Goal: Task Accomplishment & Management: Manage account settings

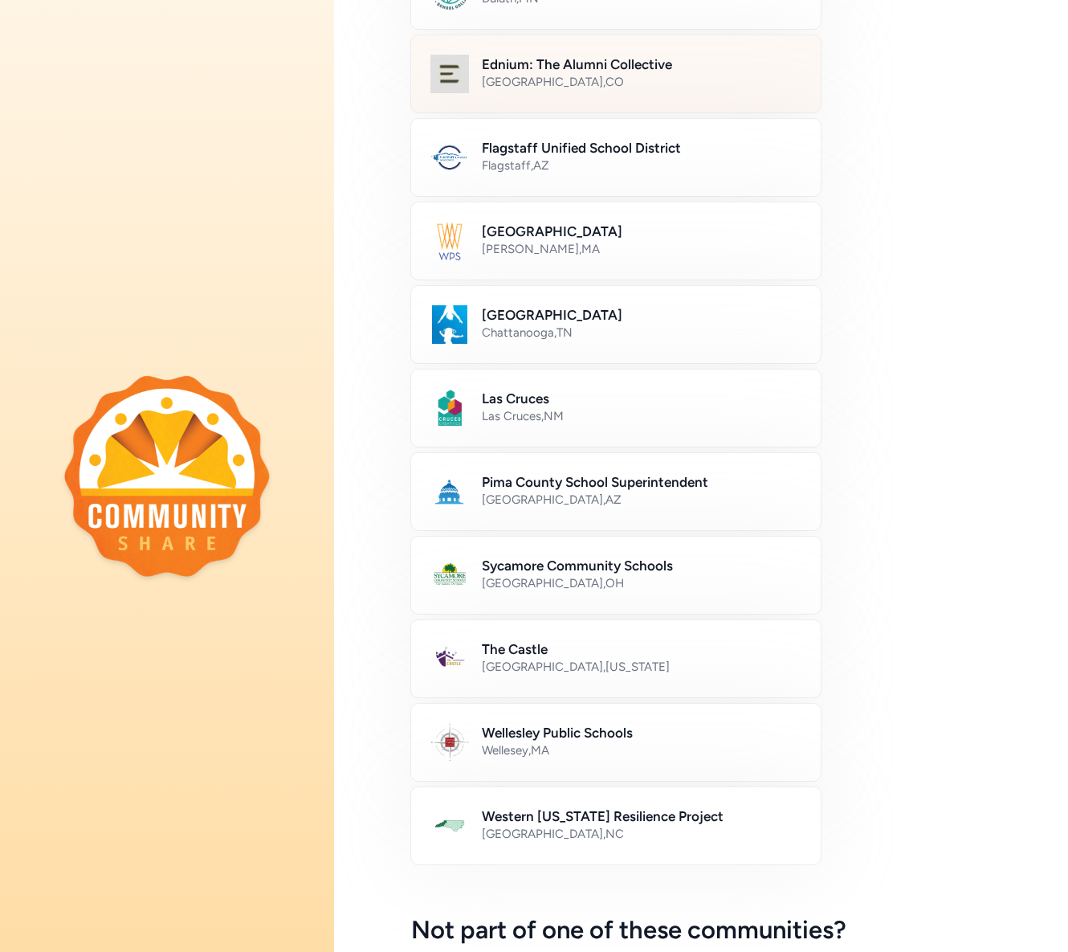
scroll to position [430, 0]
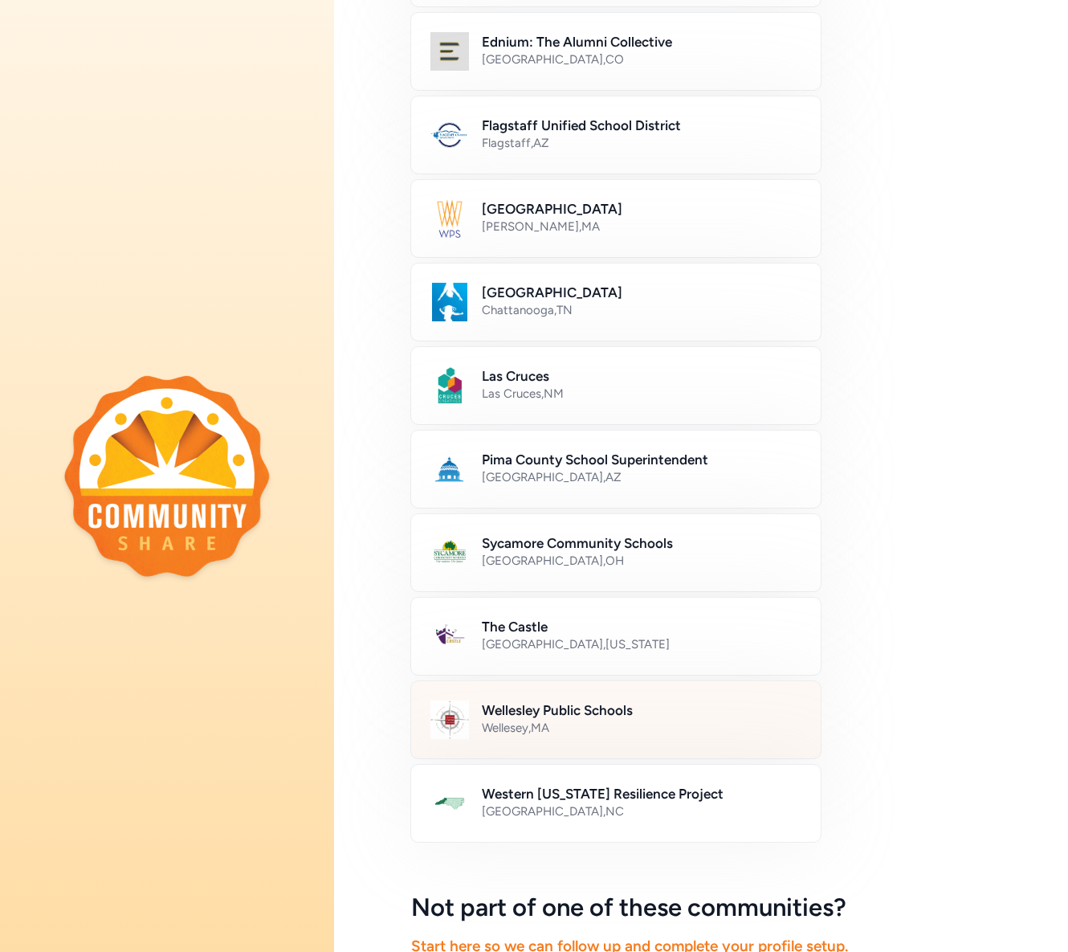
click at [645, 720] on div "Wellesey , [GEOGRAPHIC_DATA]" at bounding box center [642, 728] width 320 height 16
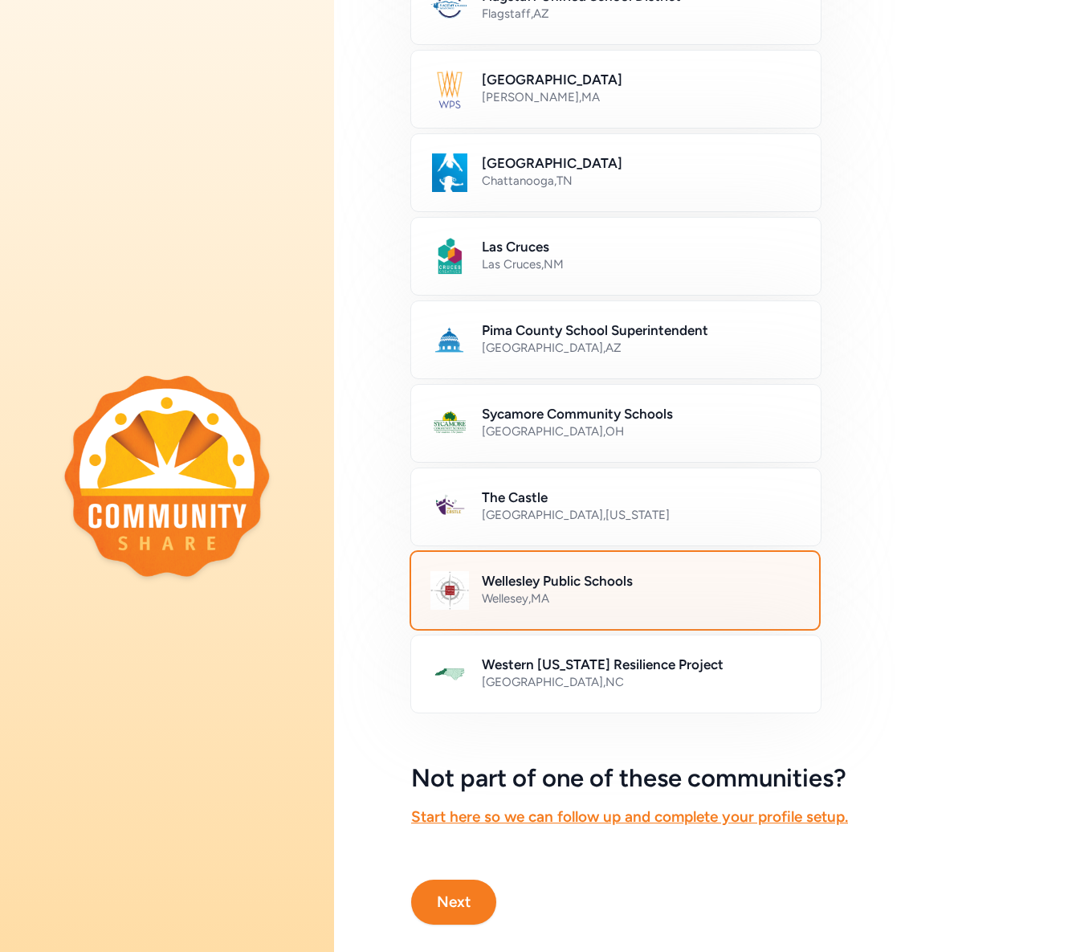
scroll to position [596, 0]
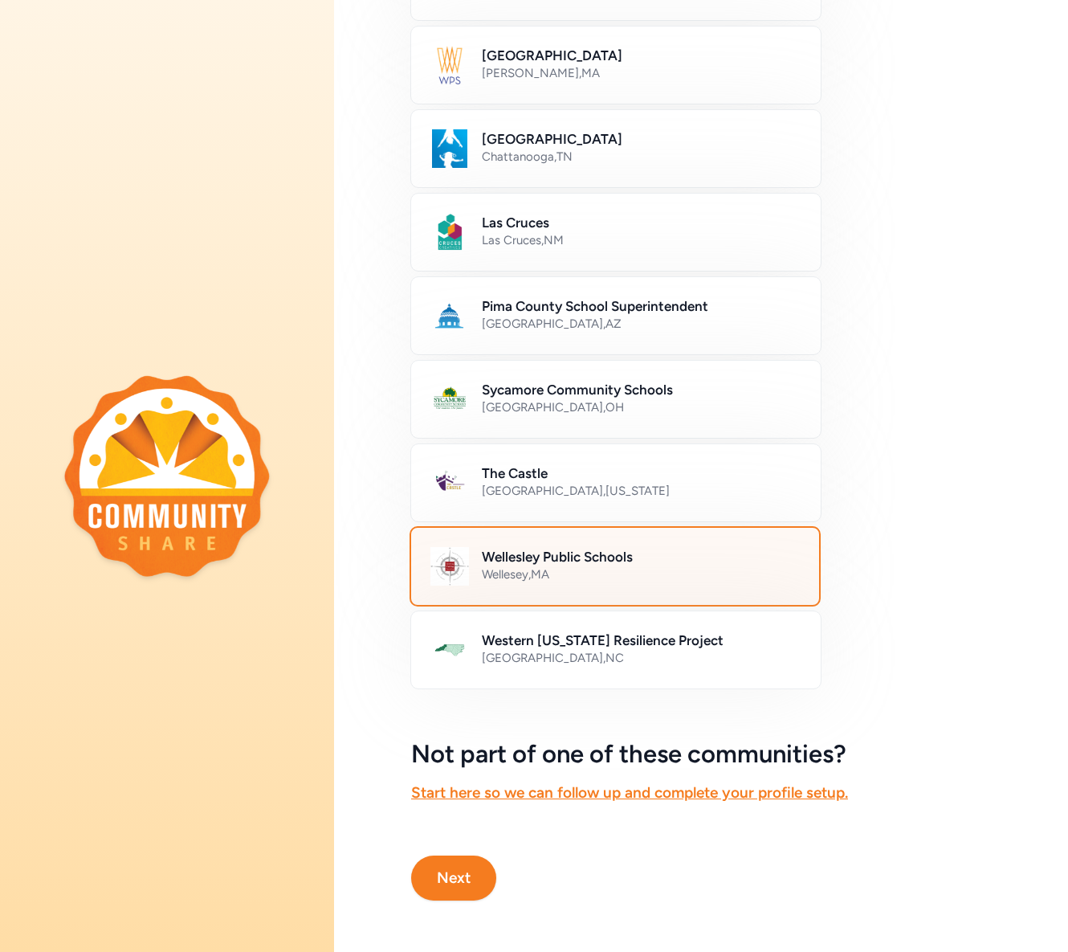
click at [466, 869] on button "Next" at bounding box center [453, 877] width 85 height 45
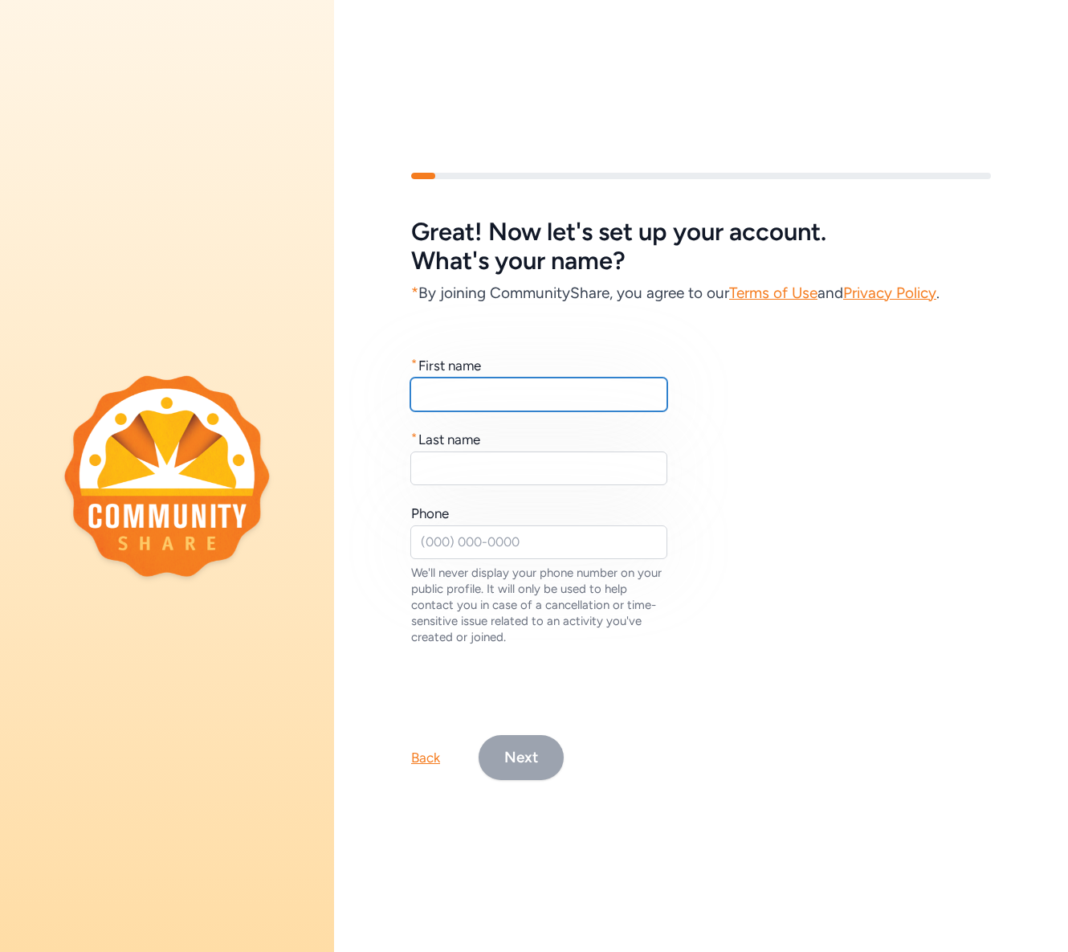
click at [576, 386] on input "text" at bounding box center [538, 394] width 257 height 34
type input "Chelsea"
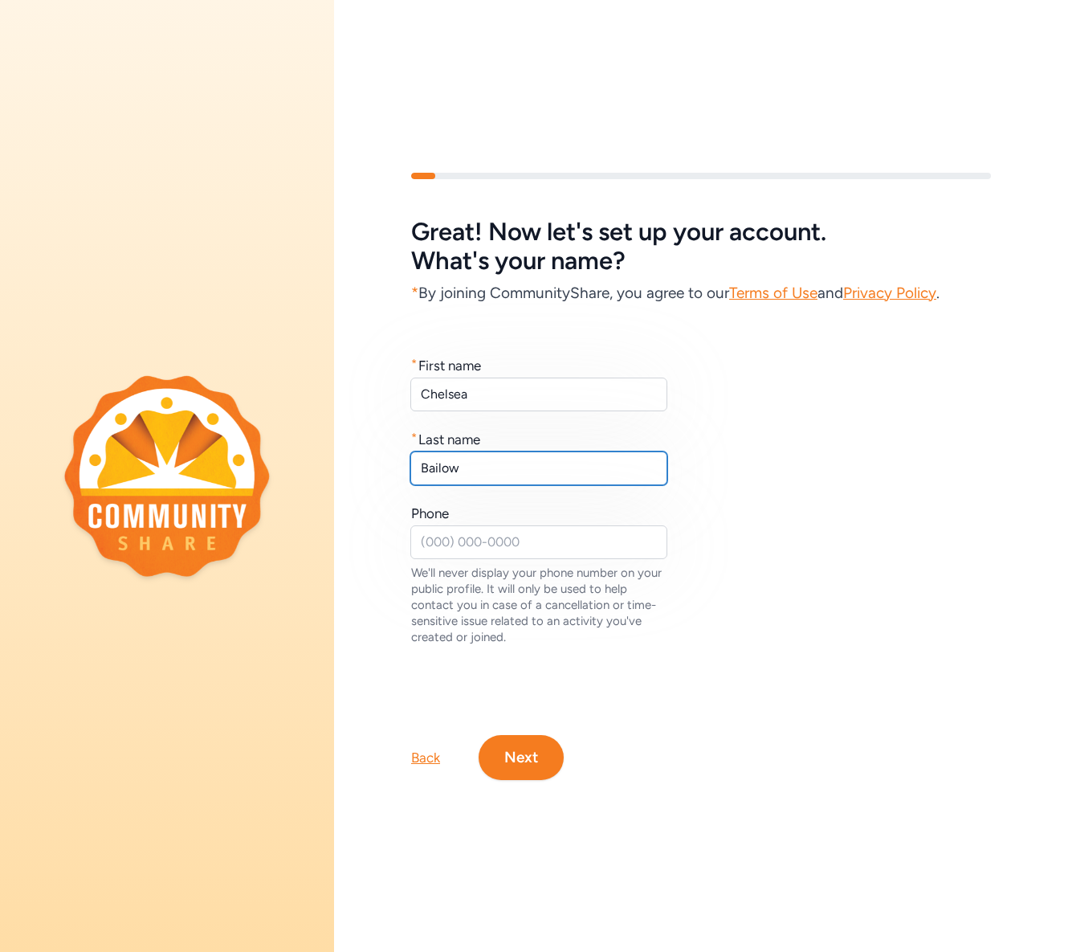
type input "Bailow"
click at [536, 739] on button "Next" at bounding box center [521, 757] width 85 height 45
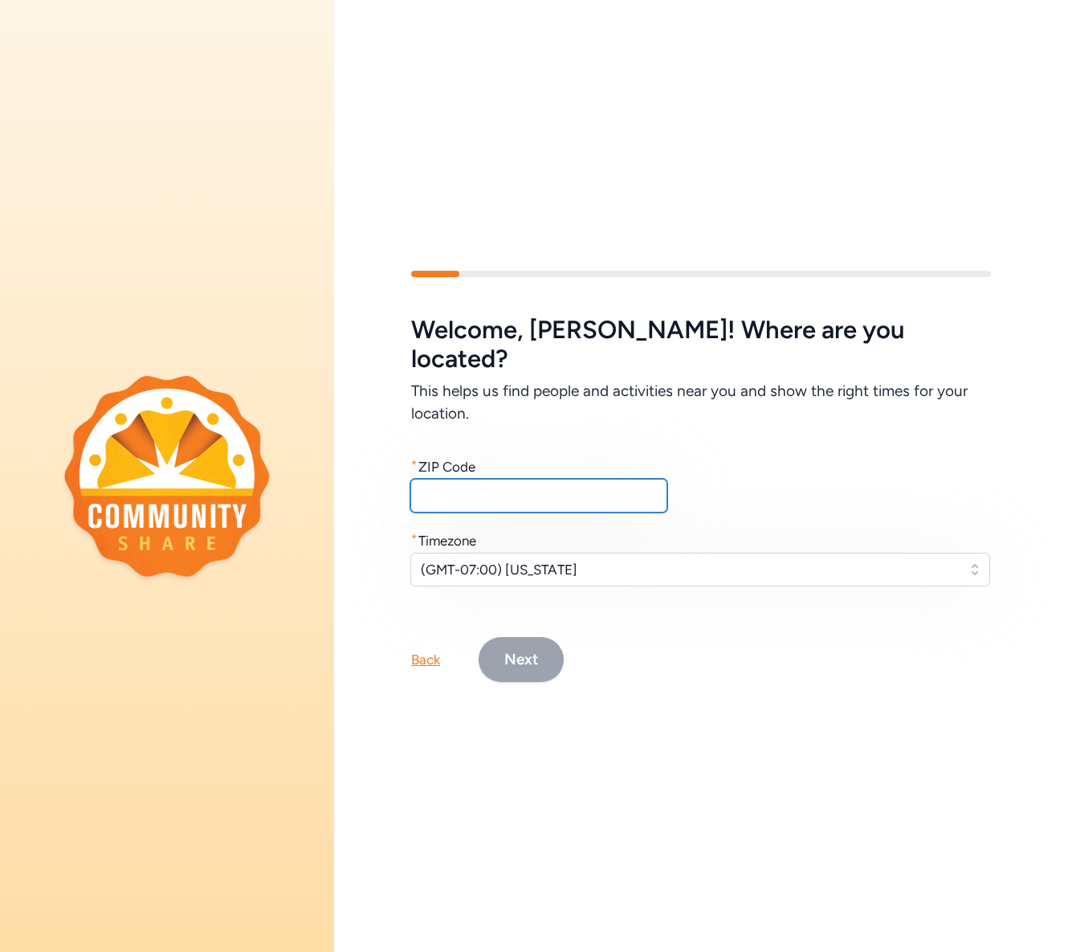
click at [523, 479] on input "text" at bounding box center [538, 496] width 257 height 34
type input "02482"
click at [602, 560] on span "(GMT-07:00) [US_STATE]" at bounding box center [689, 569] width 537 height 19
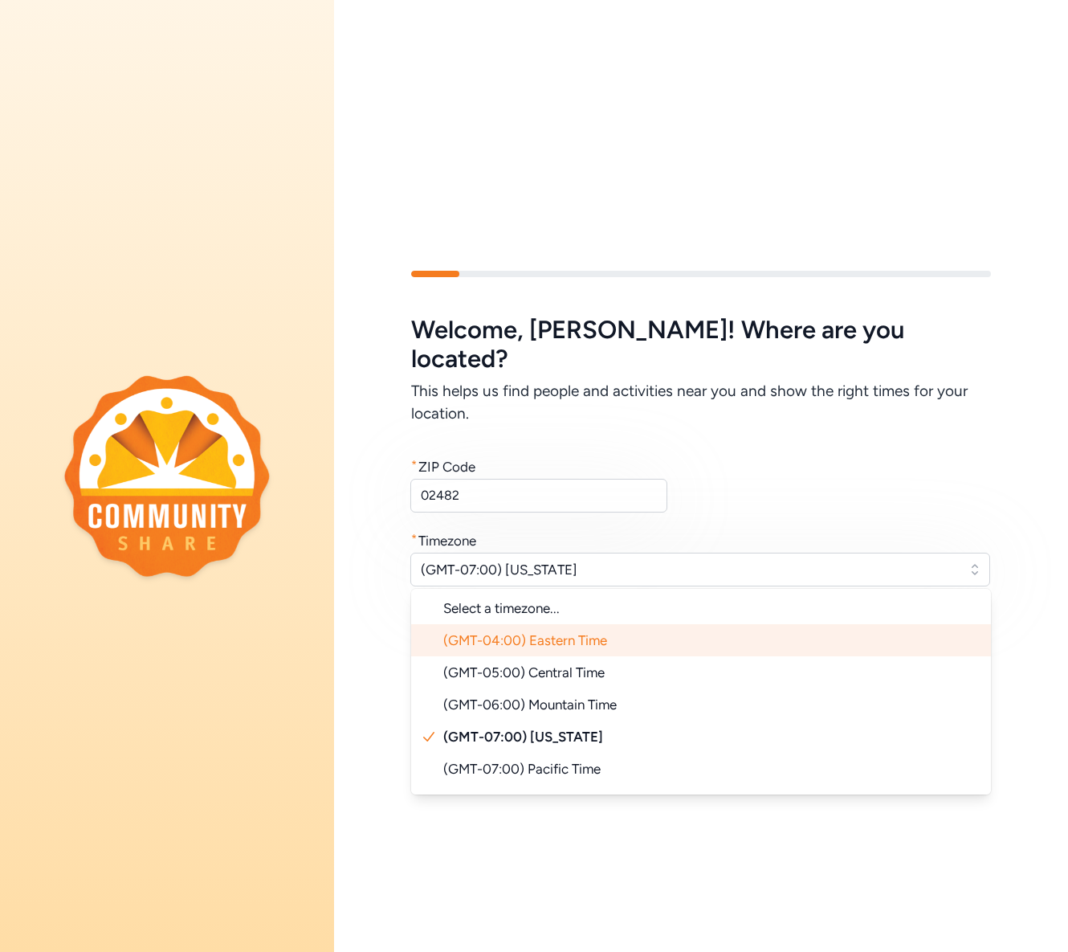
click at [595, 632] on span "(GMT-04:00) Eastern Time" at bounding box center [525, 640] width 164 height 16
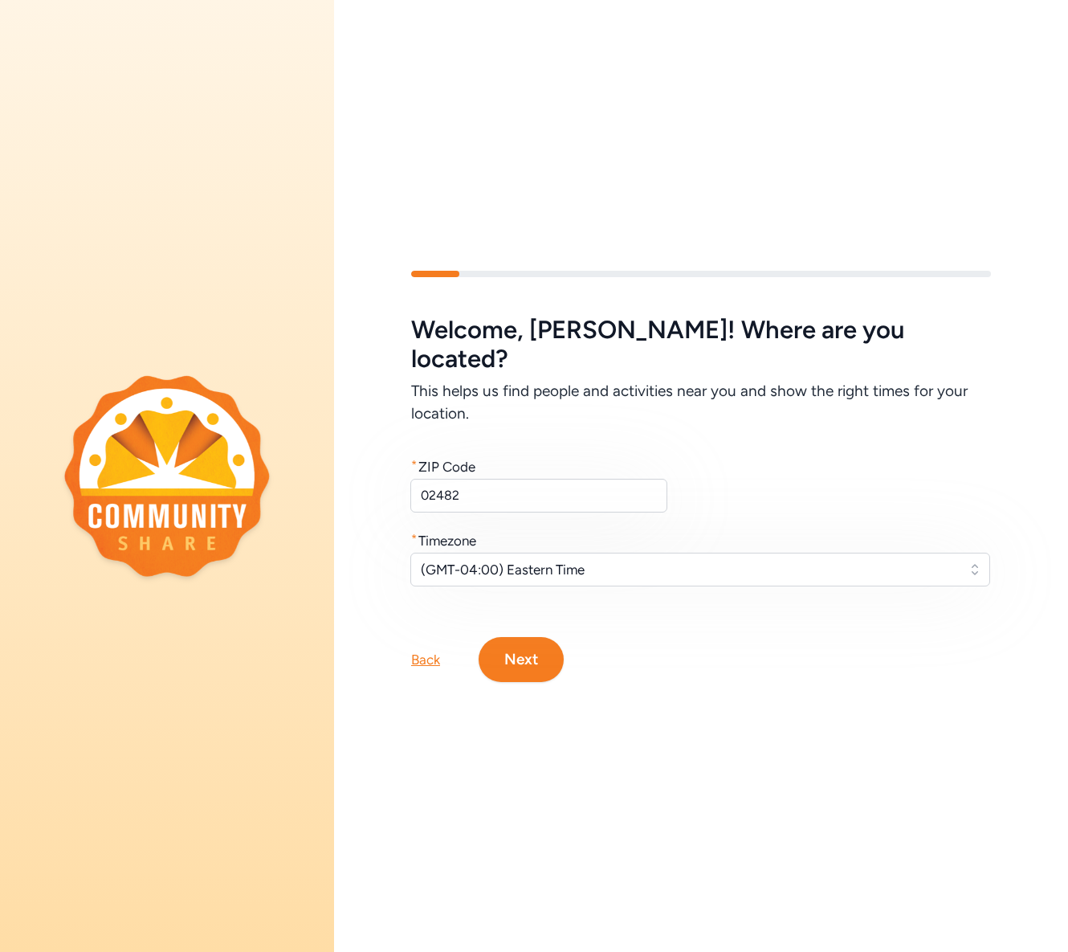
click at [544, 639] on button "Next" at bounding box center [521, 659] width 85 height 45
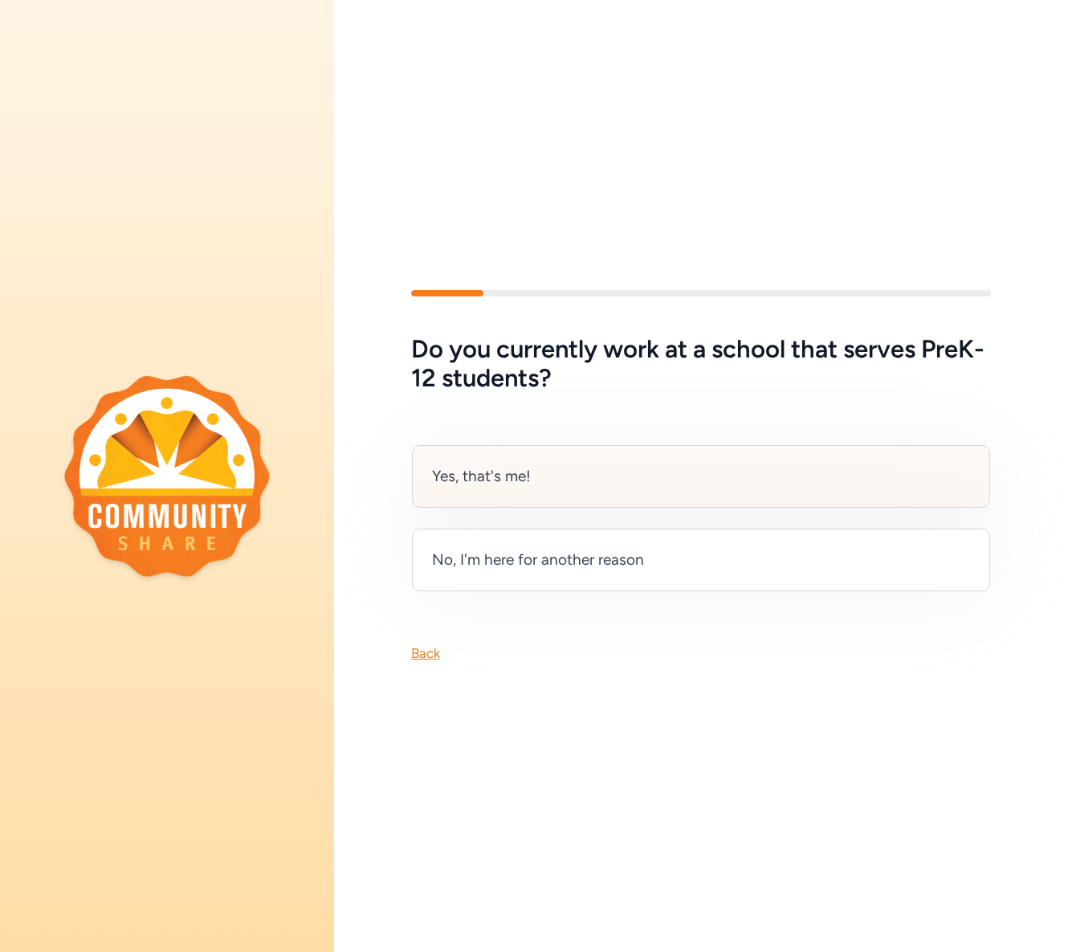
click at [533, 471] on div "Yes, that's me!" at bounding box center [701, 476] width 578 height 63
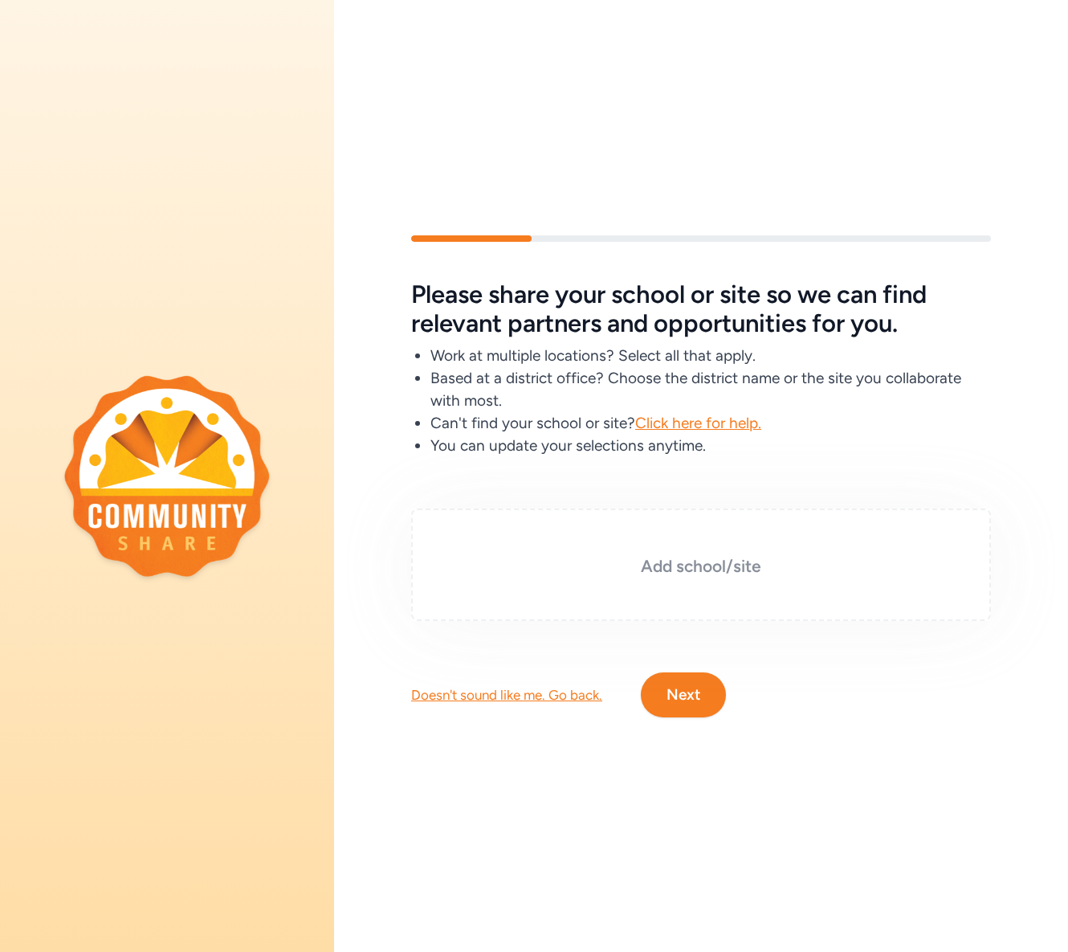
click at [659, 565] on h3 "Add school/site" at bounding box center [701, 566] width 500 height 22
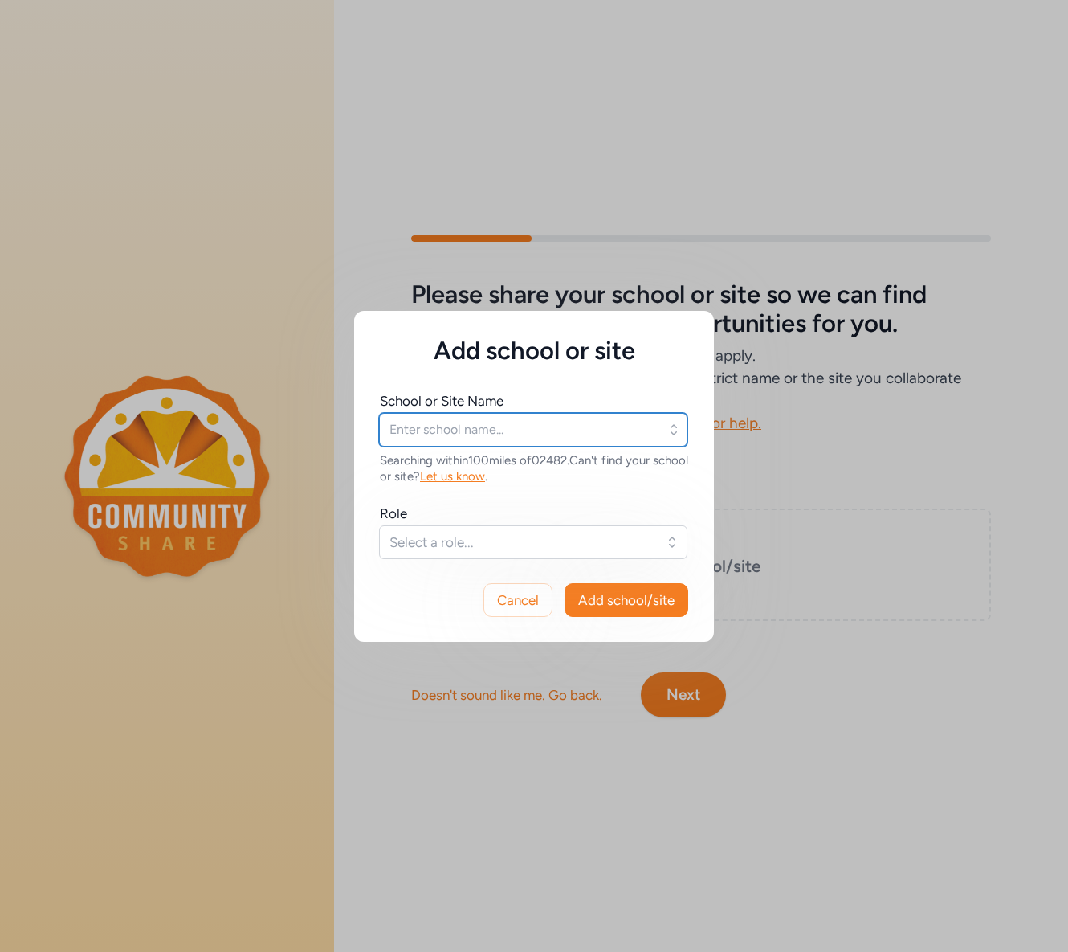
click at [503, 439] on input "text" at bounding box center [533, 430] width 308 height 34
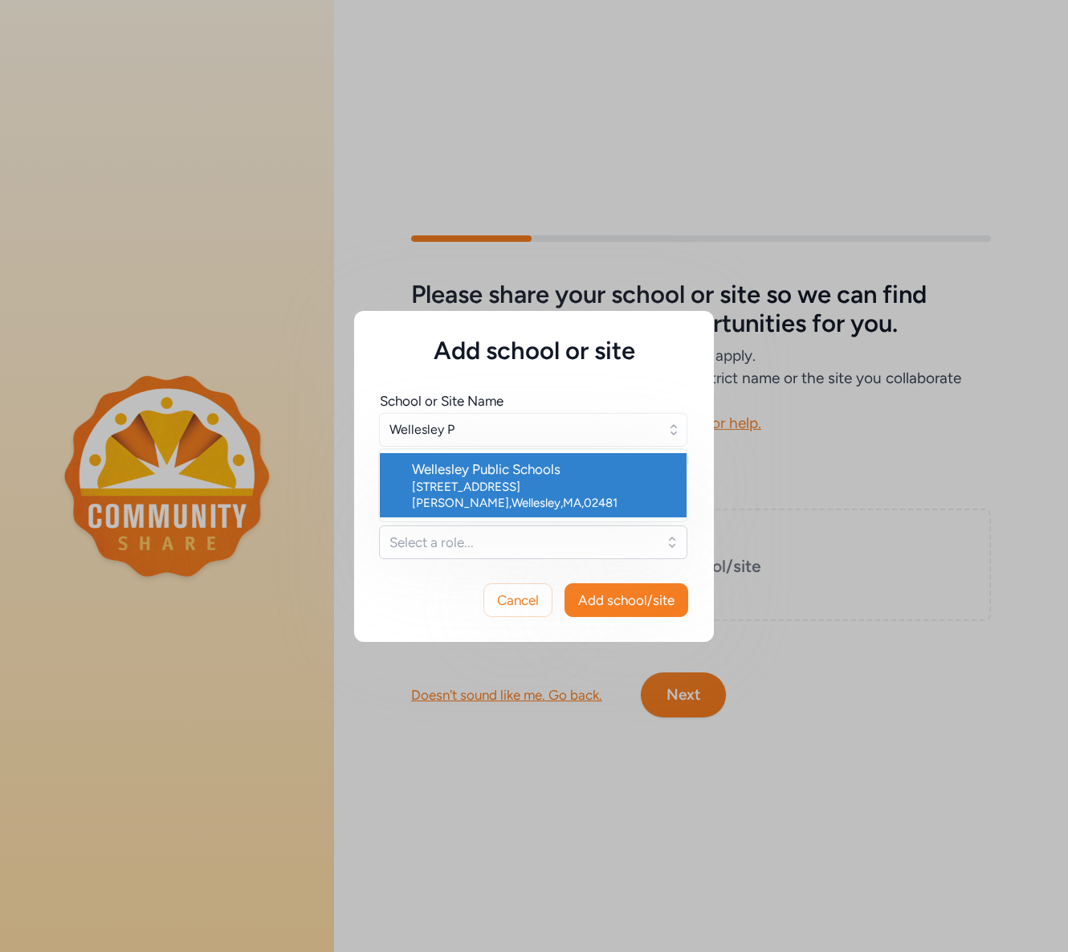
click at [545, 486] on div "[STREET_ADDRESS][PERSON_NAME]" at bounding box center [543, 495] width 262 height 32
type input "Wellesley Public Schools"
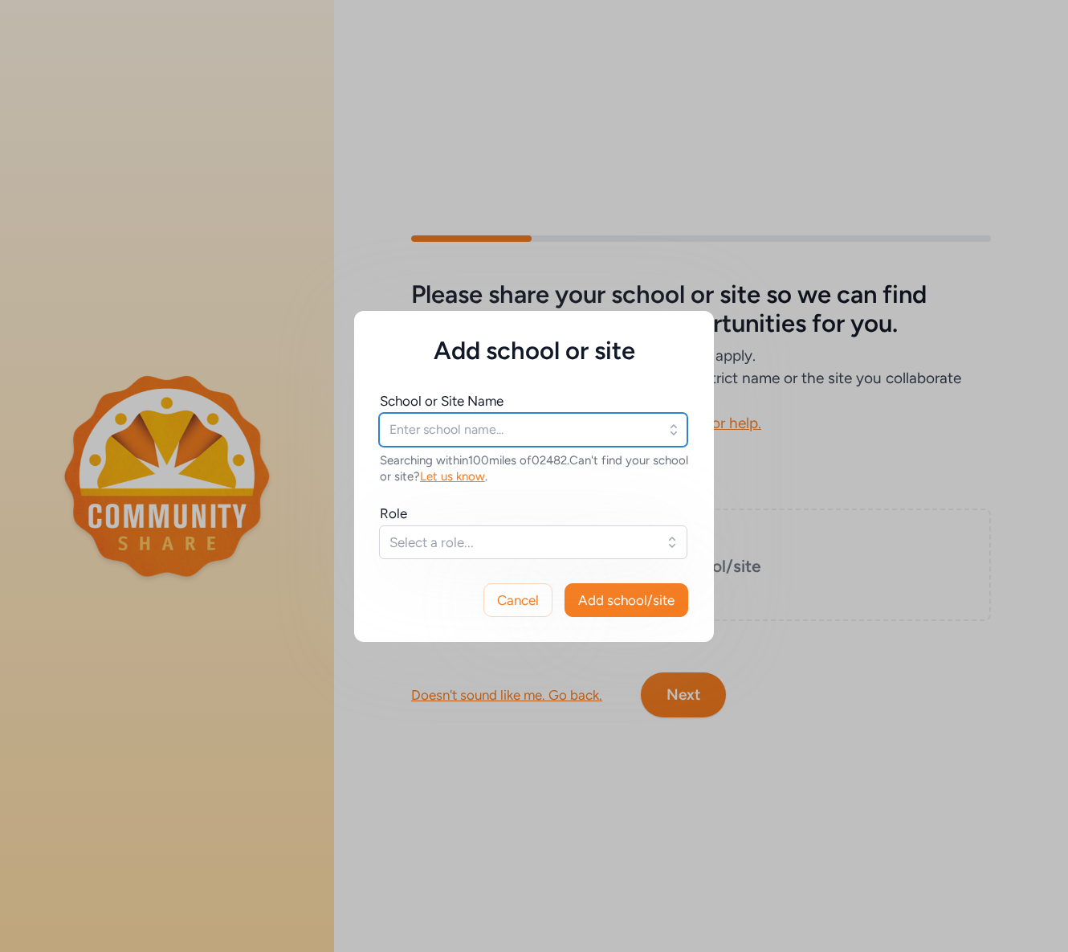
type input "Wellesley Public Schools"
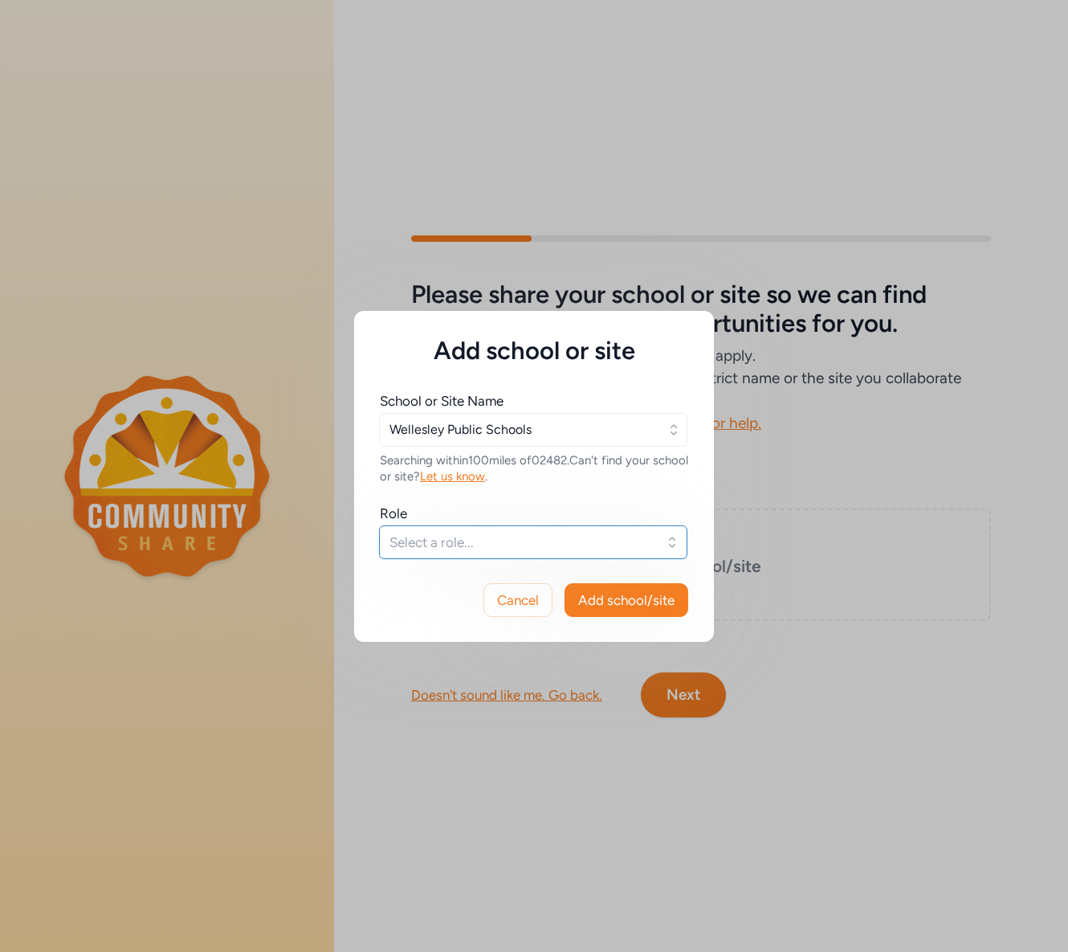
click at [532, 545] on span "Select a role..." at bounding box center [522, 542] width 265 height 19
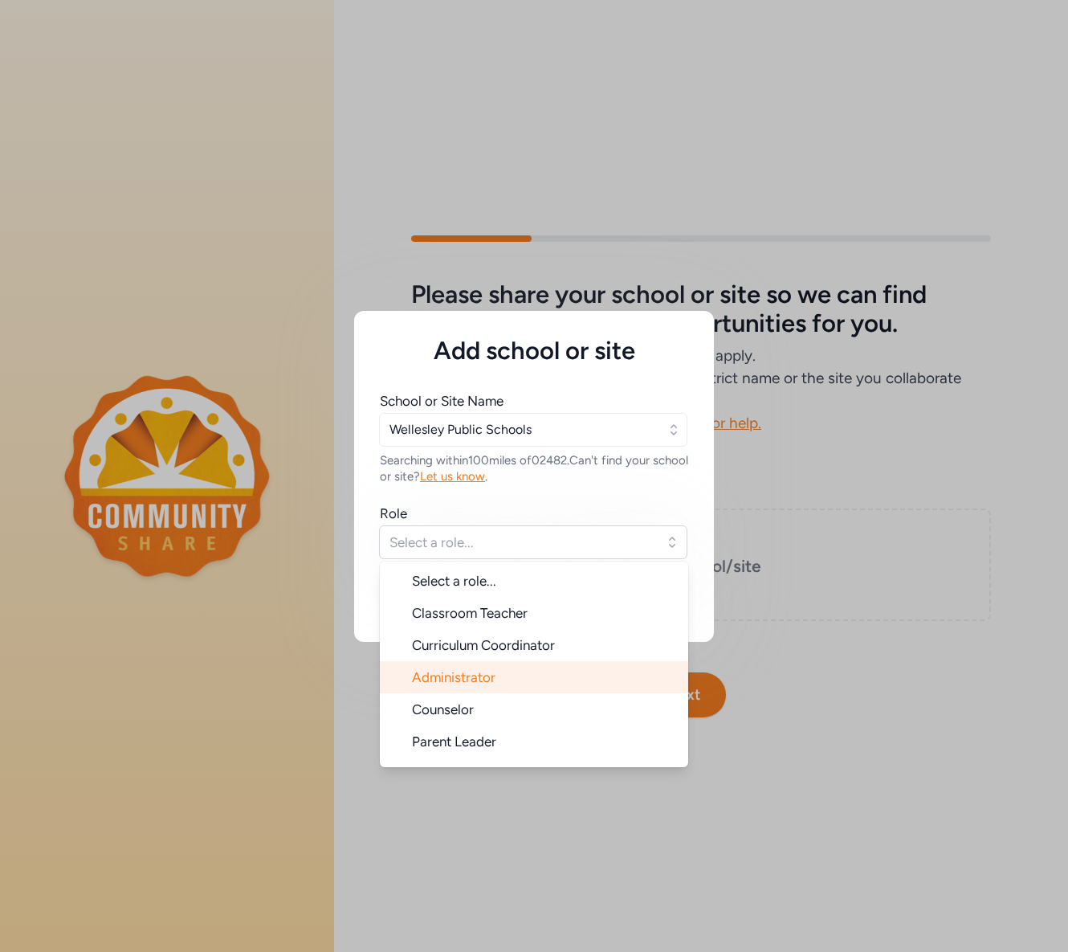
click at [511, 673] on li "Administrator" at bounding box center [534, 677] width 308 height 32
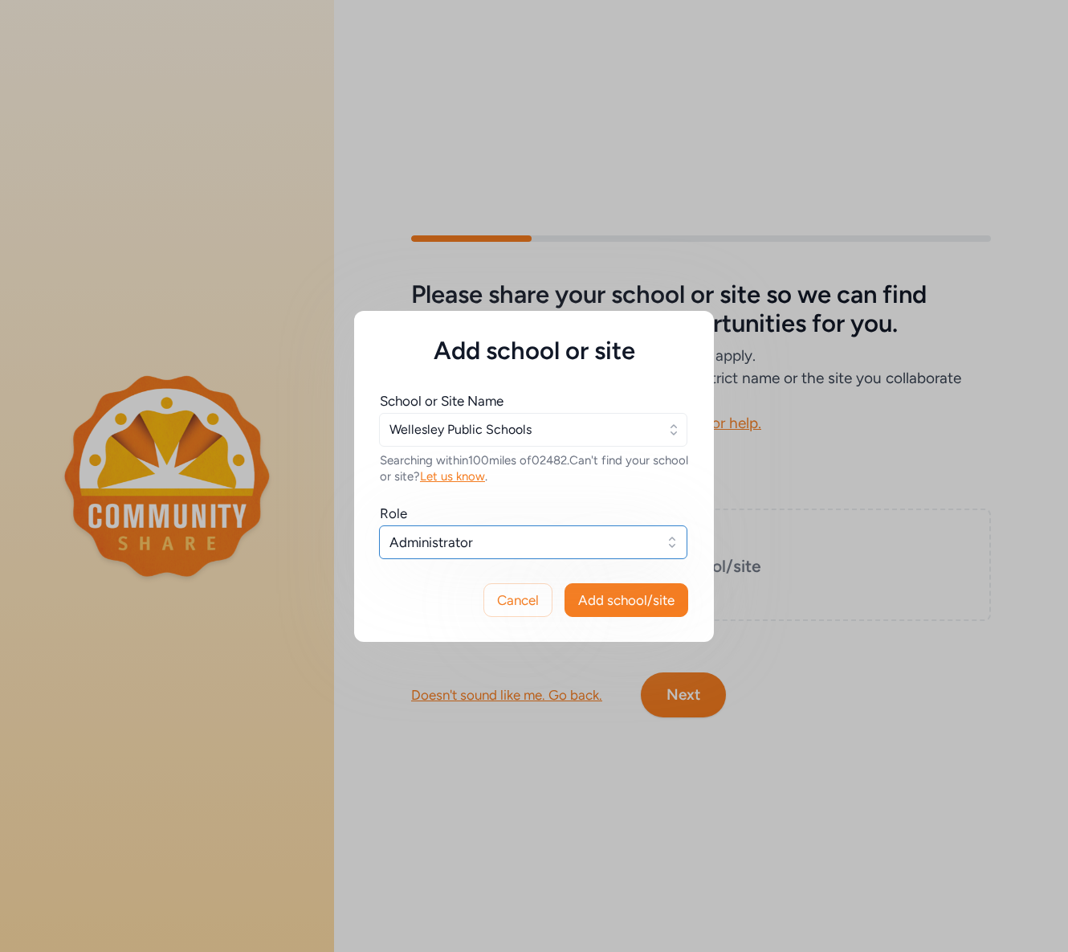
click at [512, 553] on button "Administrator" at bounding box center [533, 542] width 308 height 34
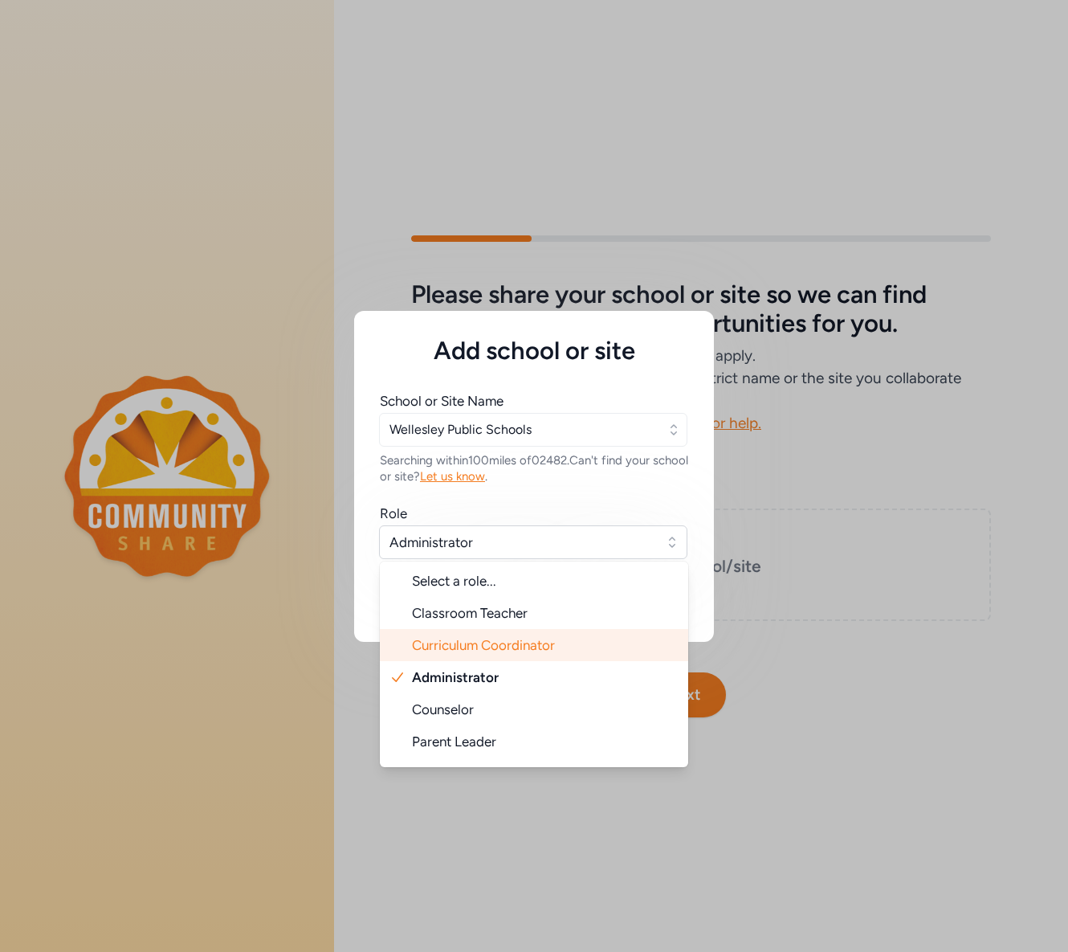
scroll to position [26, 0]
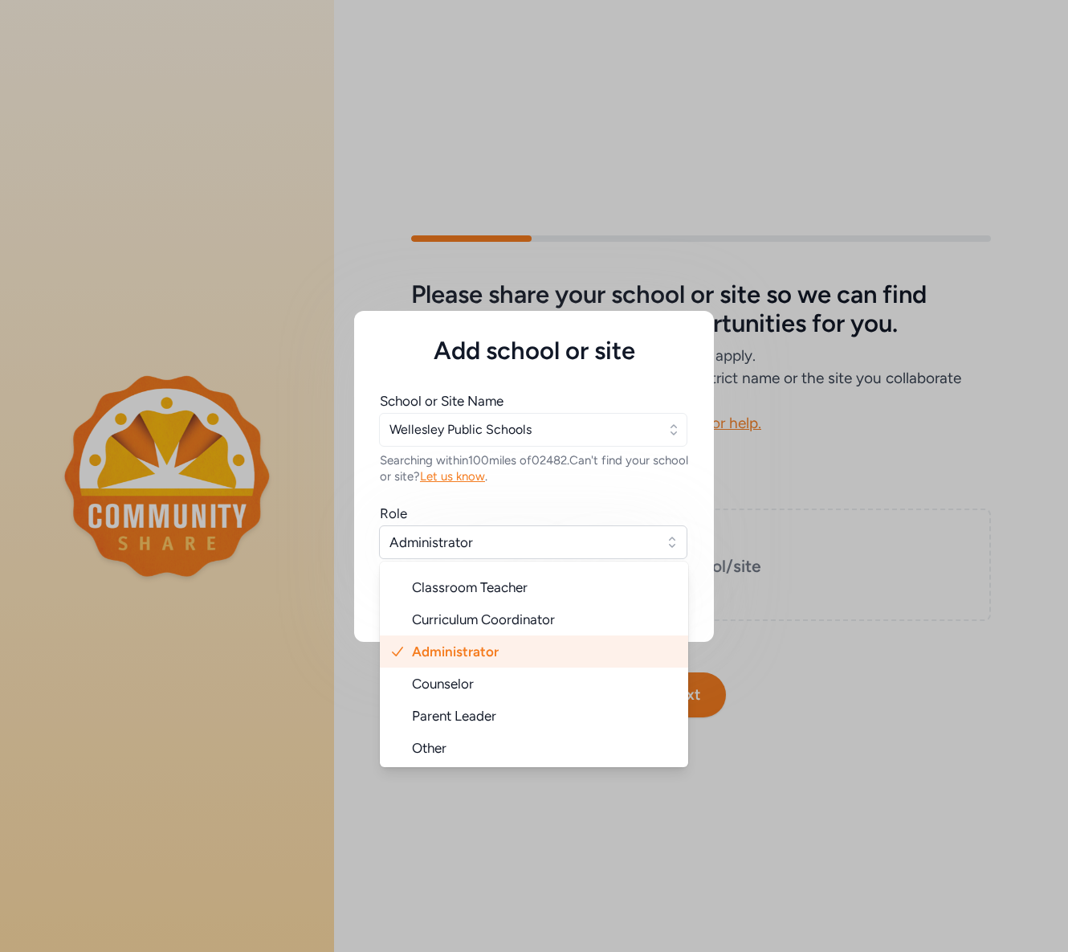
click at [532, 652] on li "Administrator" at bounding box center [534, 651] width 308 height 32
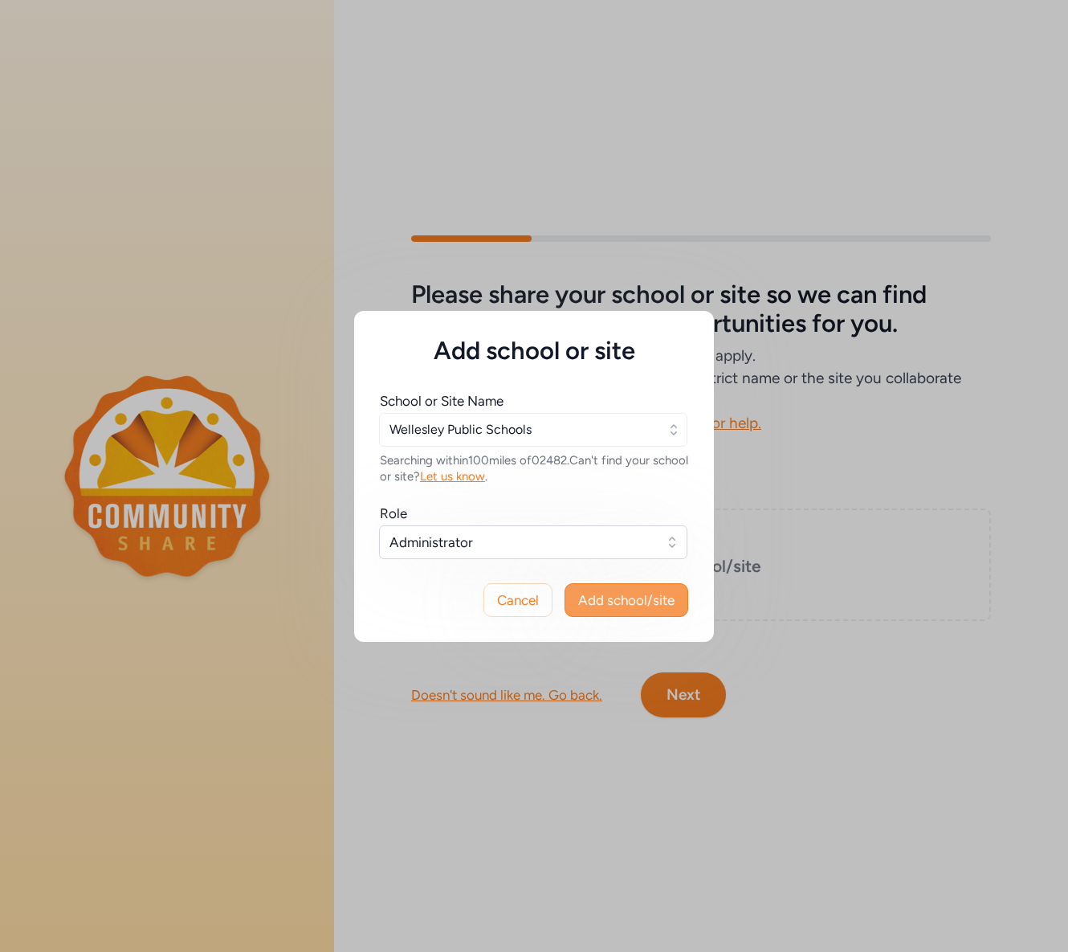
click at [625, 597] on span "Add school/site" at bounding box center [626, 599] width 96 height 19
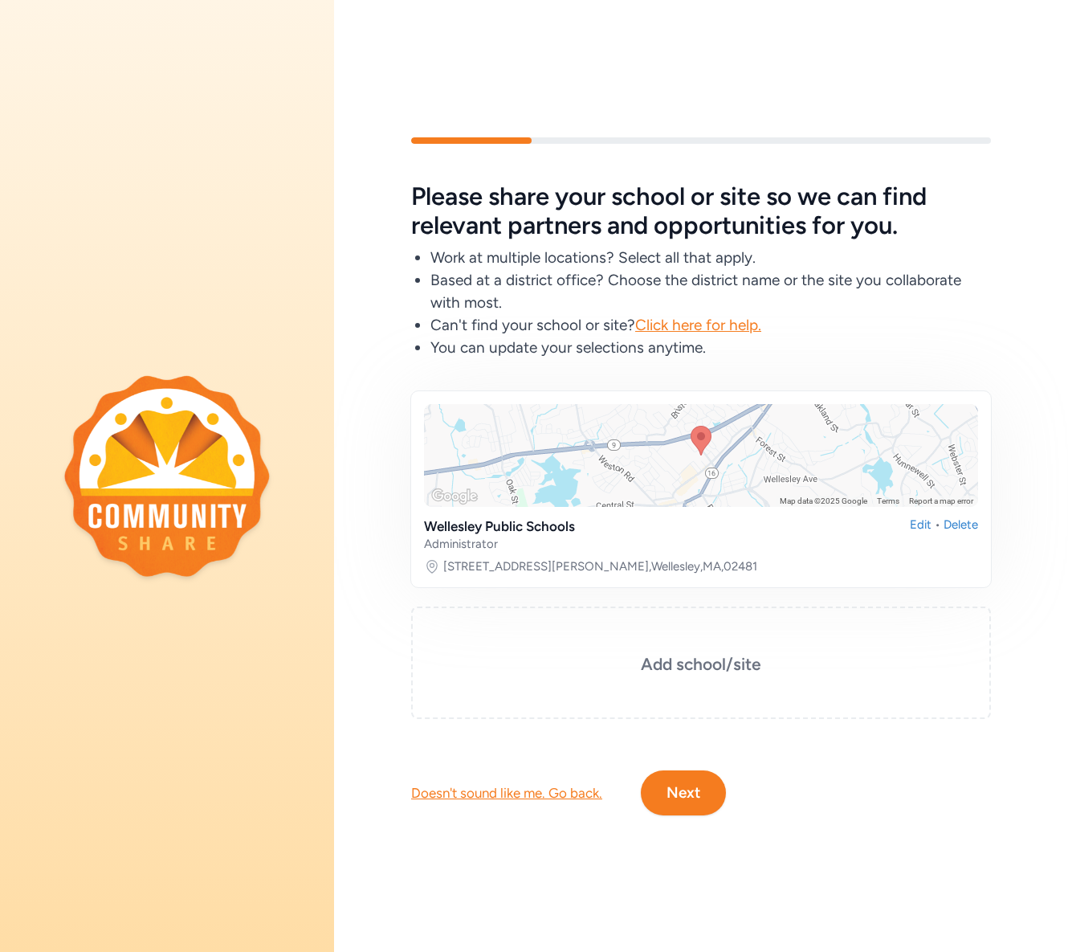
click at [672, 789] on button "Next" at bounding box center [683, 792] width 85 height 45
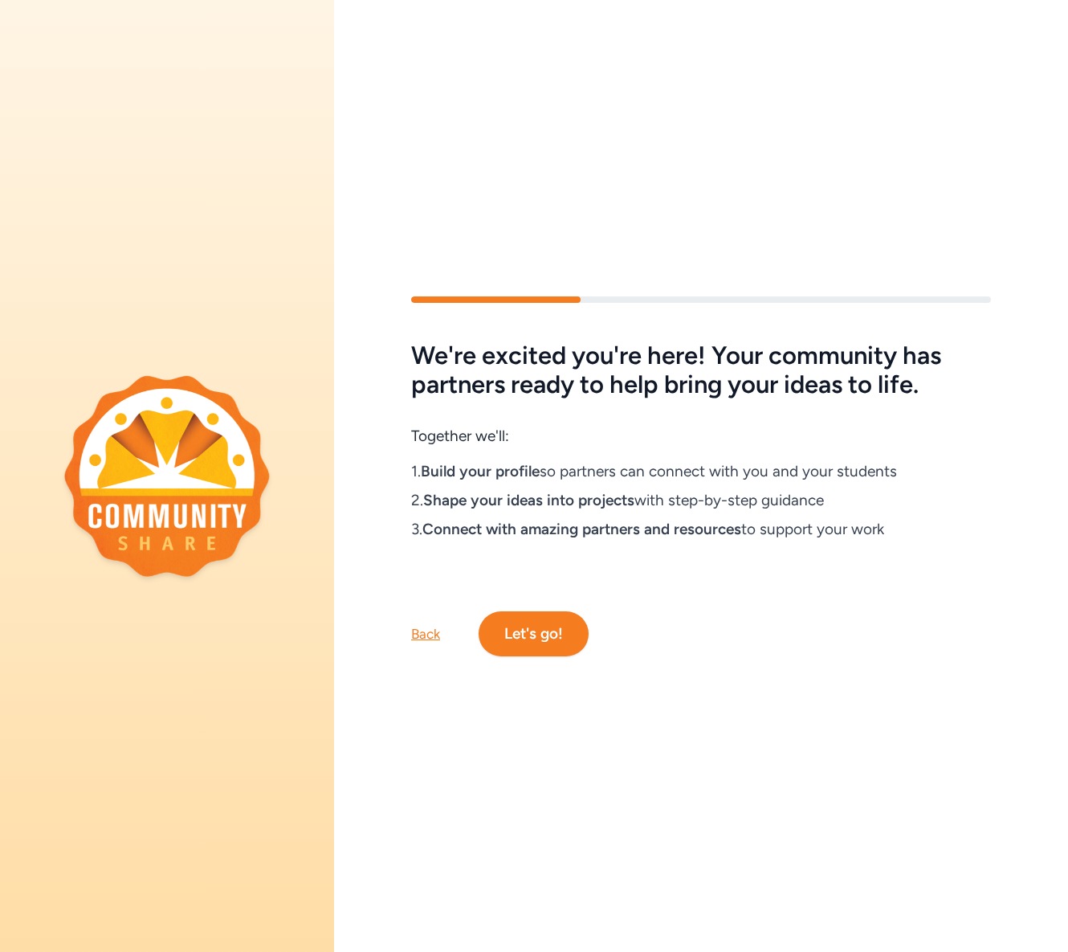
click at [533, 619] on button "Let's go!" at bounding box center [534, 633] width 110 height 45
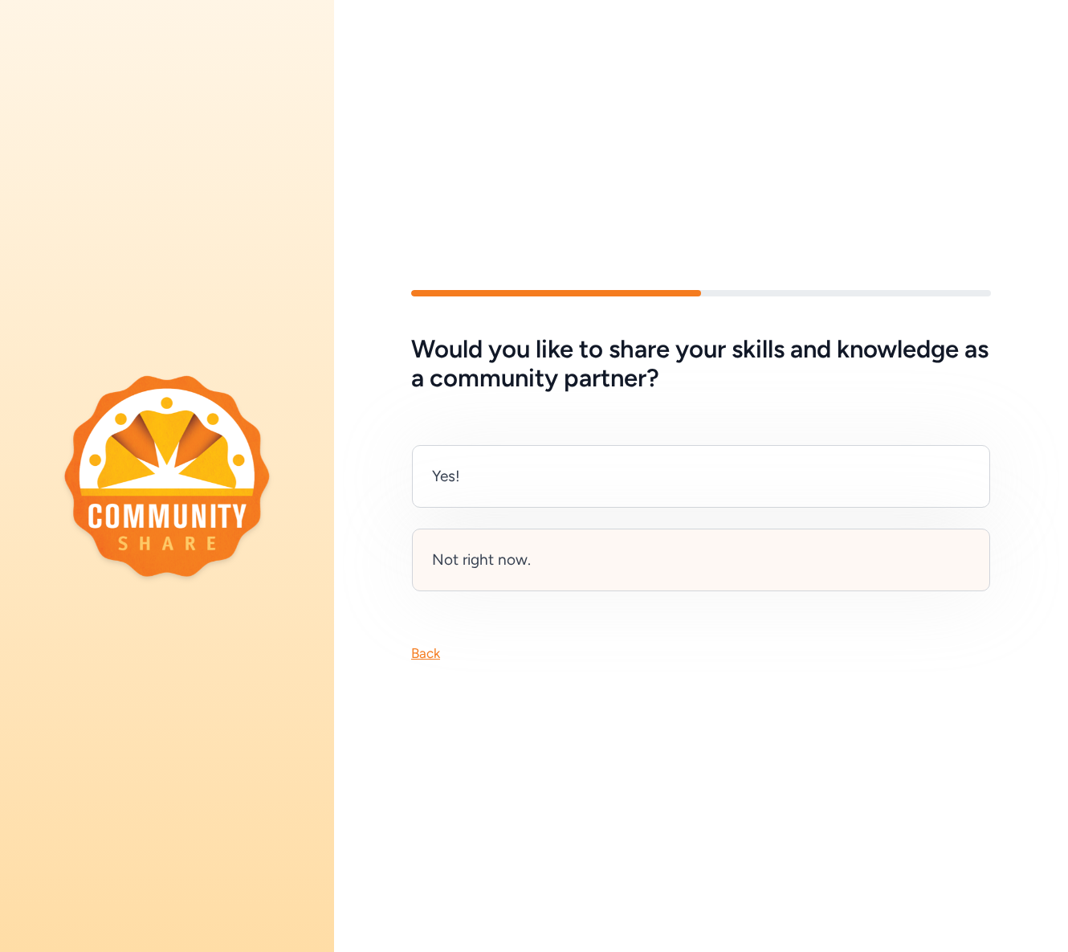
click at [608, 551] on div "Not right now." at bounding box center [701, 559] width 578 height 63
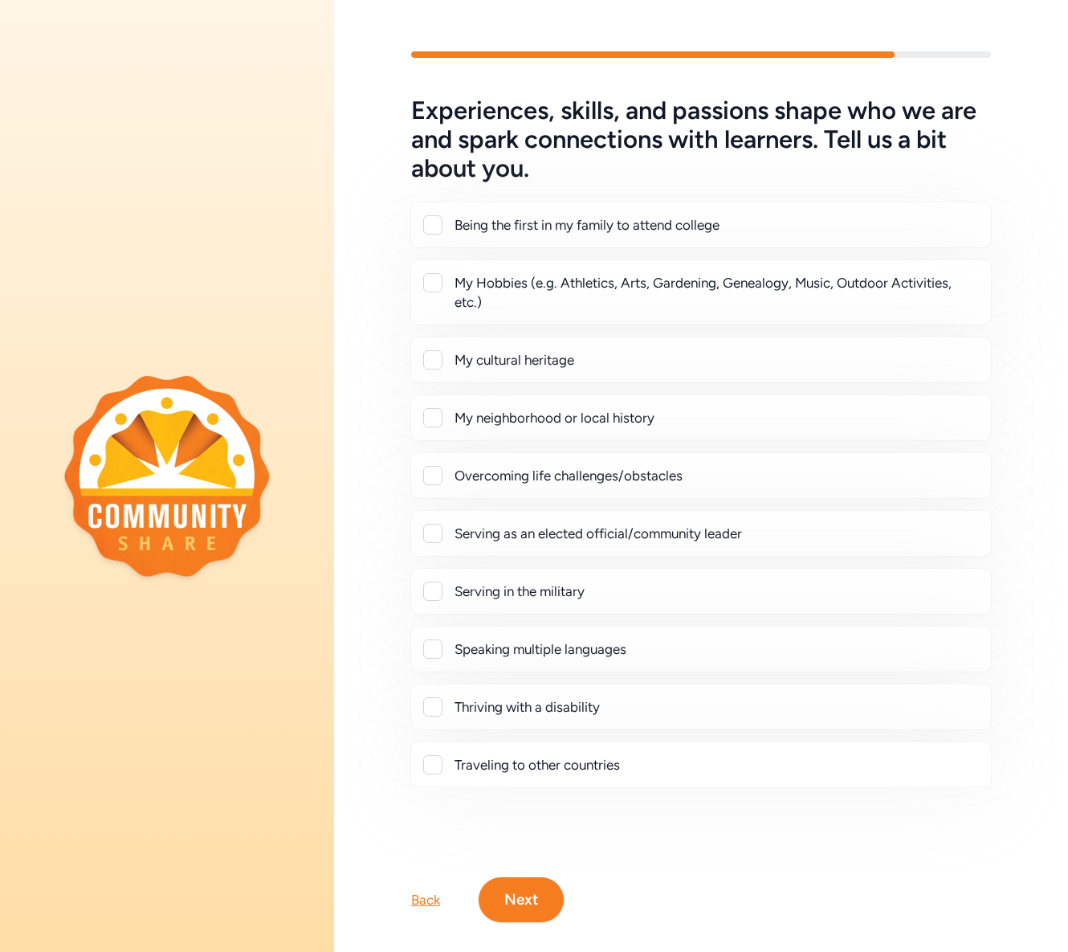
click at [572, 300] on div "My Hobbies (e.g. Athletics, Arts, Gardening, Genealogy, Music, Outdoor Activiti…" at bounding box center [717, 292] width 524 height 39
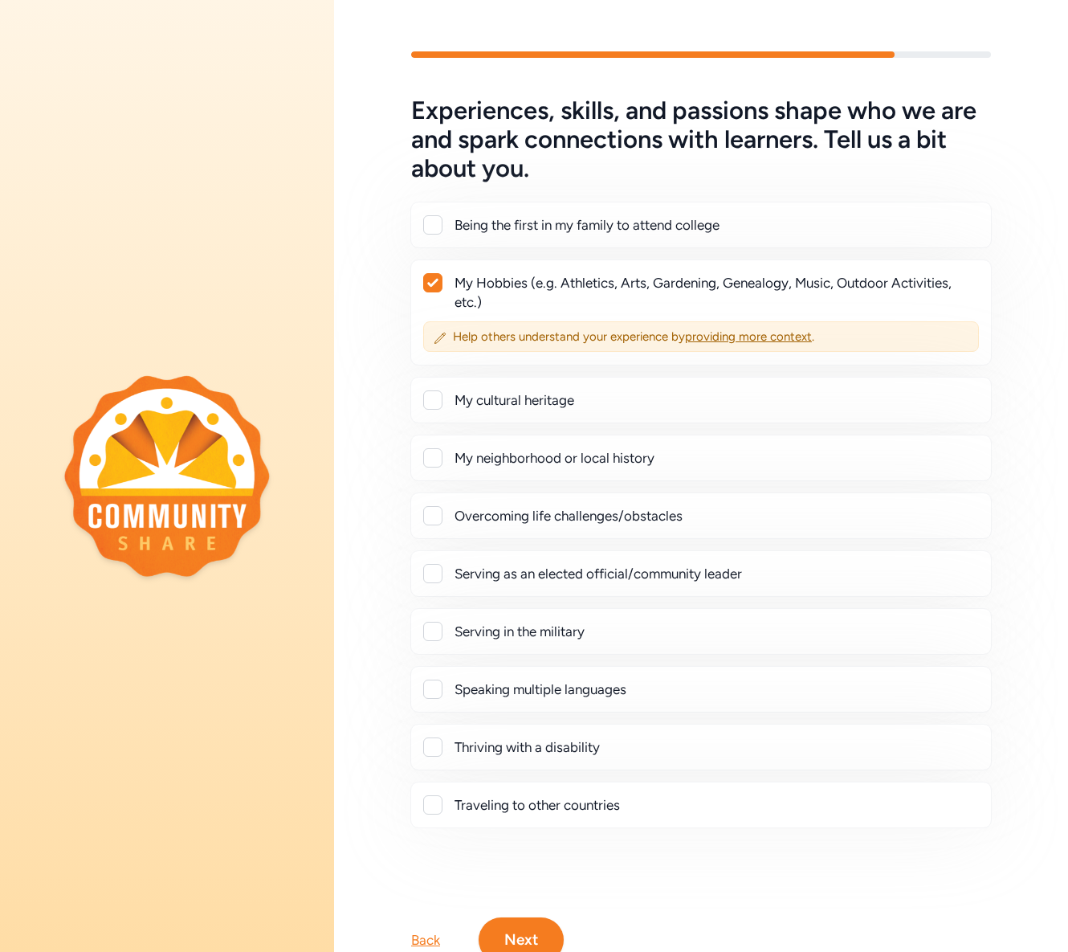
click at [572, 300] on div "My Hobbies (e.g. Athletics, Arts, Gardening, Genealogy, Music, Outdoor Activiti…" at bounding box center [717, 292] width 524 height 39
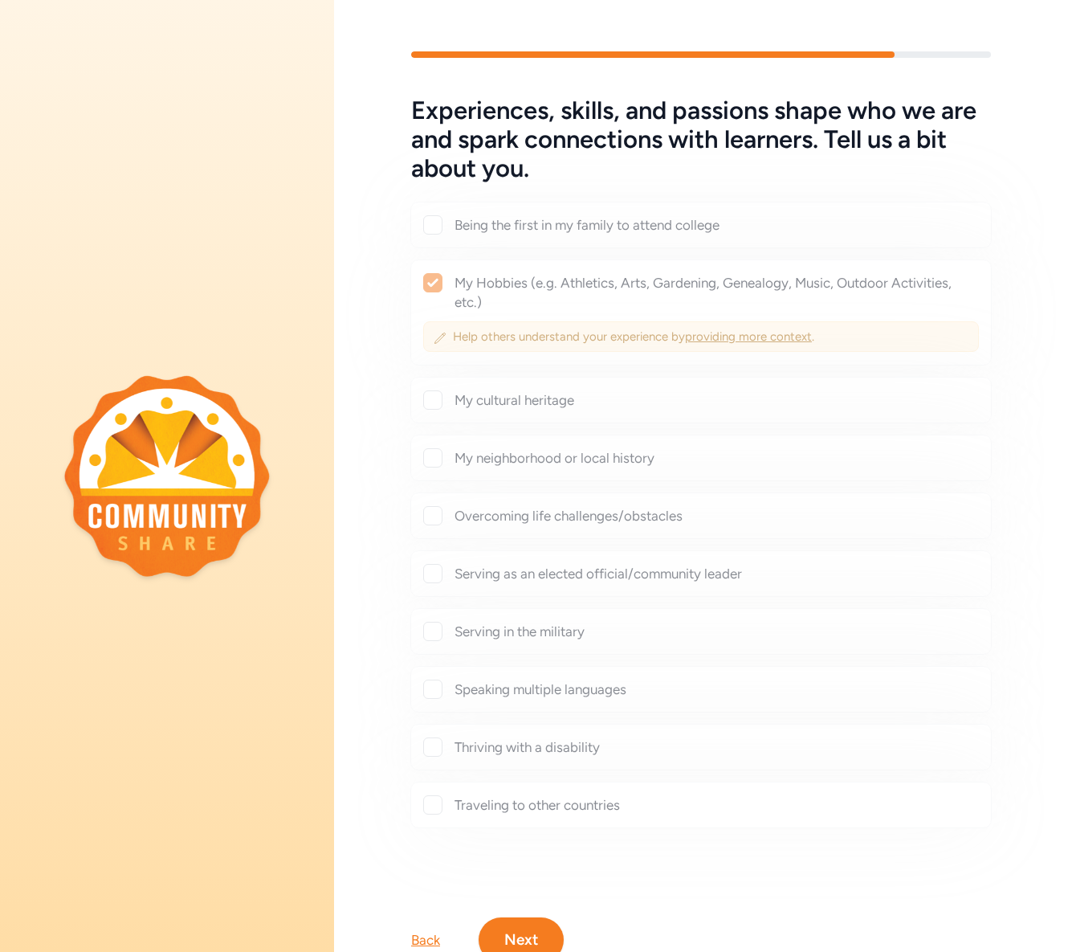
checkbox input "false"
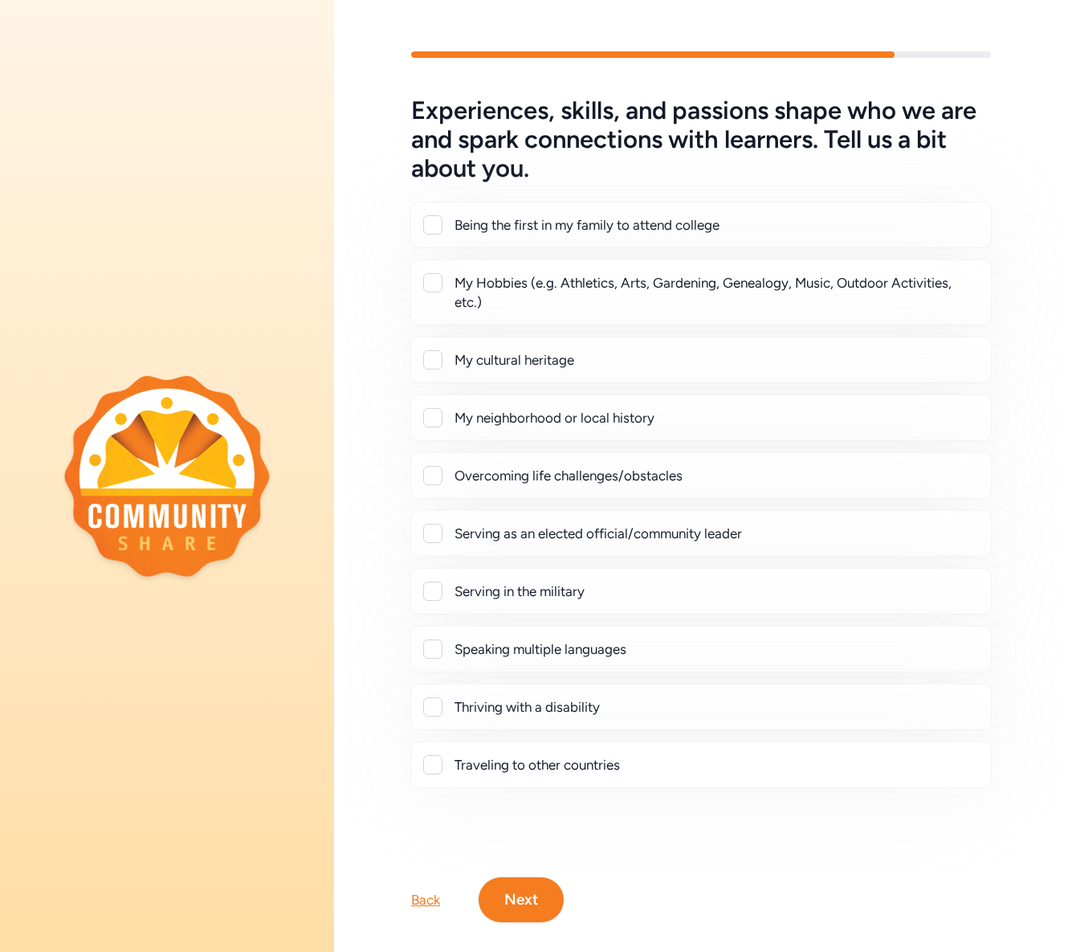
click at [573, 480] on div "Overcoming life challenges/obstacles" at bounding box center [717, 475] width 524 height 19
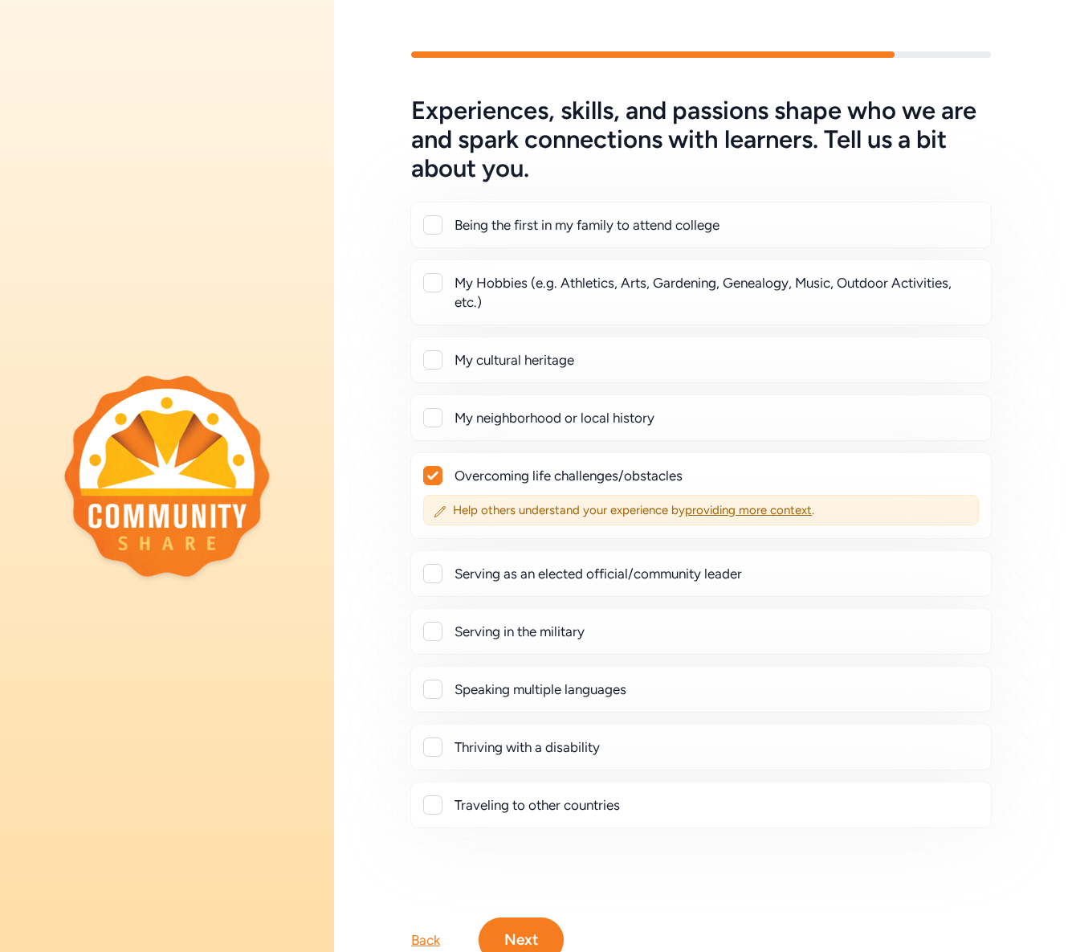
click at [573, 480] on div "Overcoming life challenges/obstacles" at bounding box center [717, 475] width 524 height 19
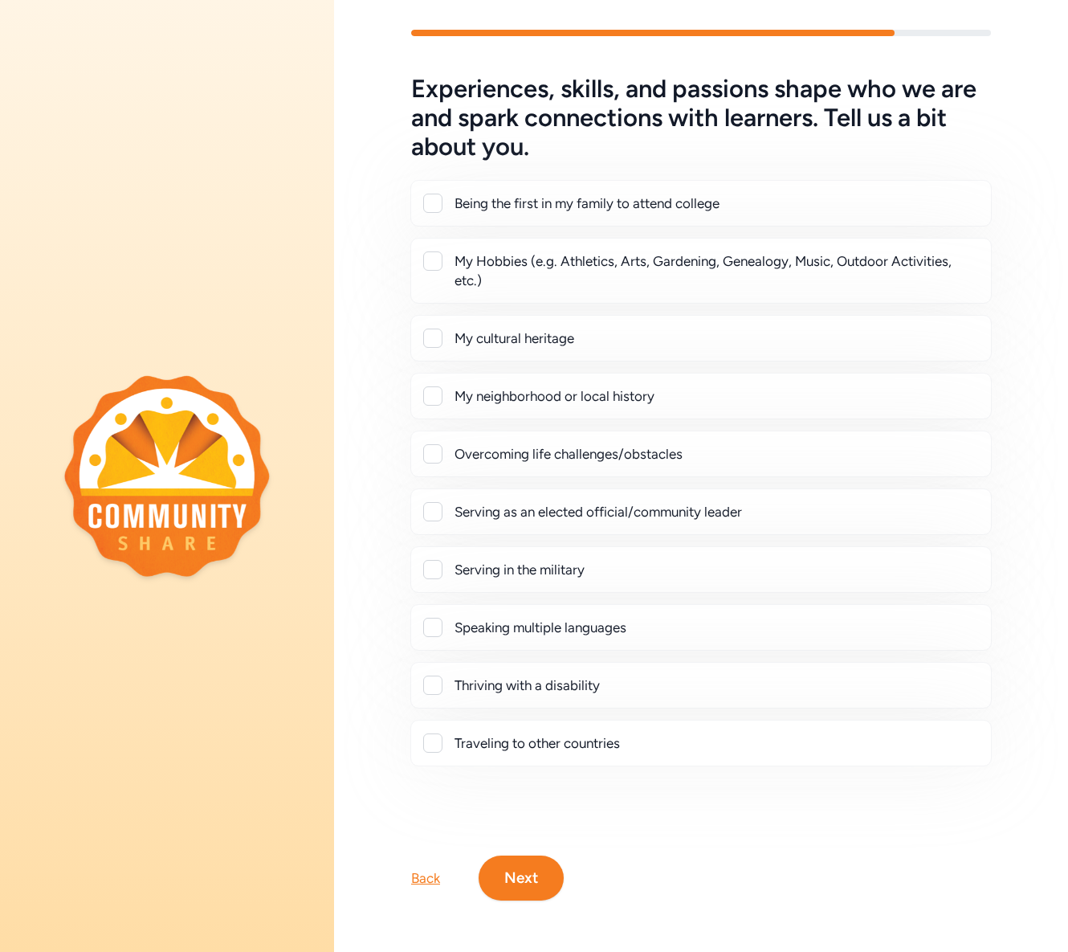
scroll to position [34, 0]
click at [529, 447] on div "Overcoming life challenges/obstacles" at bounding box center [717, 453] width 524 height 19
checkbox input "true"
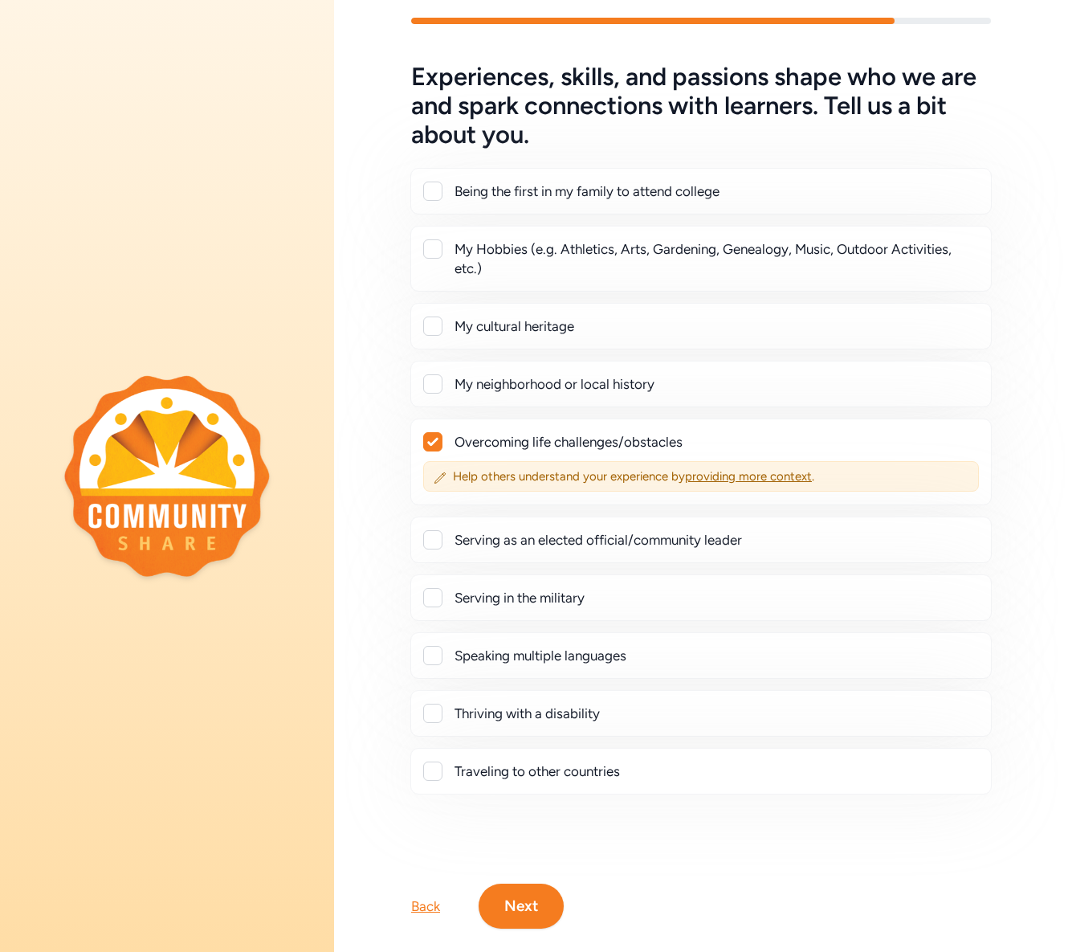
click at [497, 769] on div "Traveling to other countries" at bounding box center [717, 770] width 524 height 19
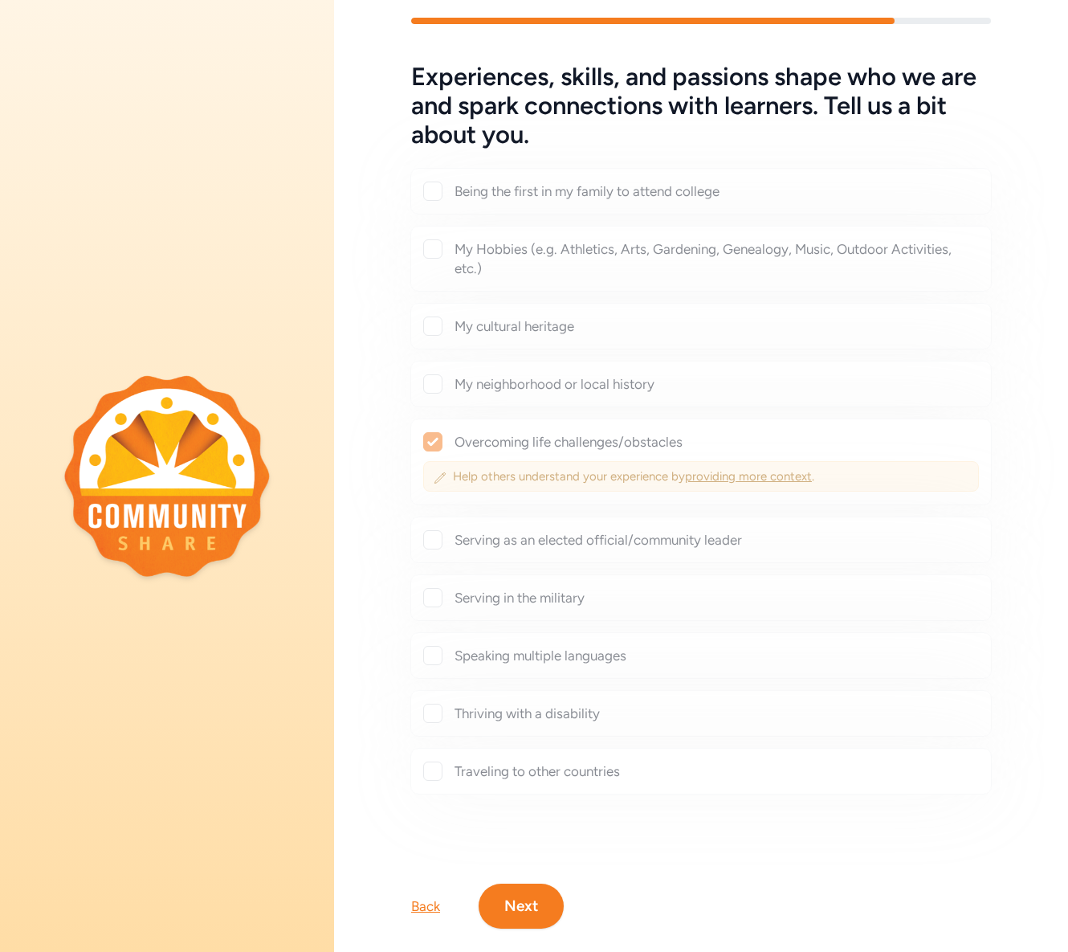
checkbox input "true"
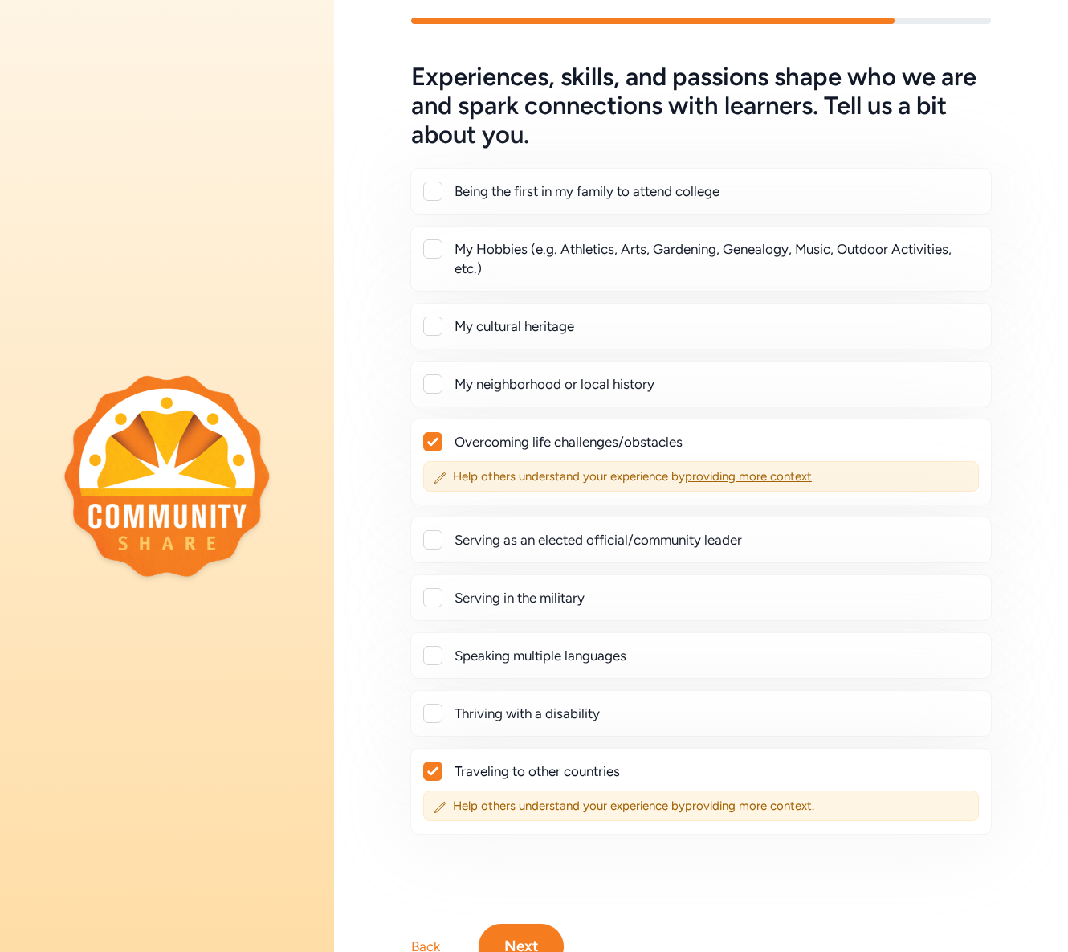
click at [483, 251] on div "My Hobbies (e.g. Athletics, Arts, Gardening, Genealogy, Music, Outdoor Activiti…" at bounding box center [717, 258] width 524 height 39
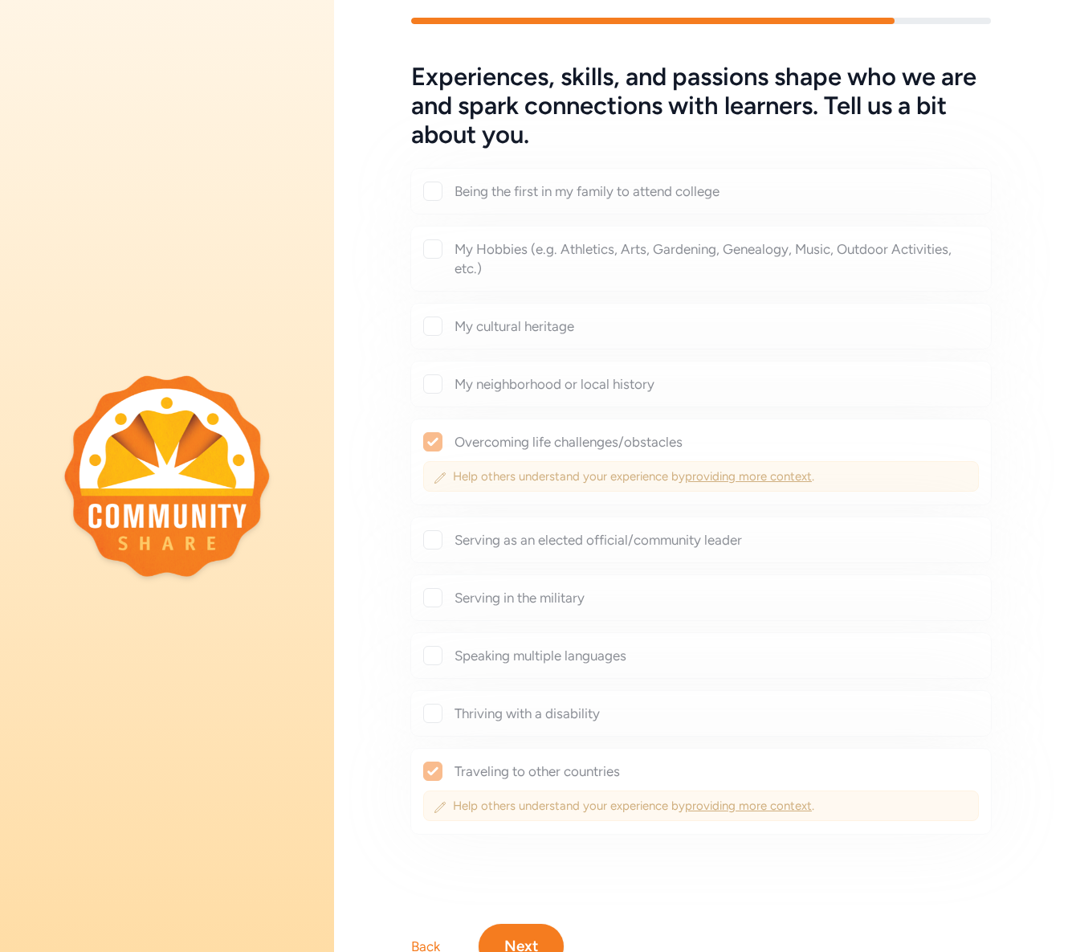
checkbox input "true"
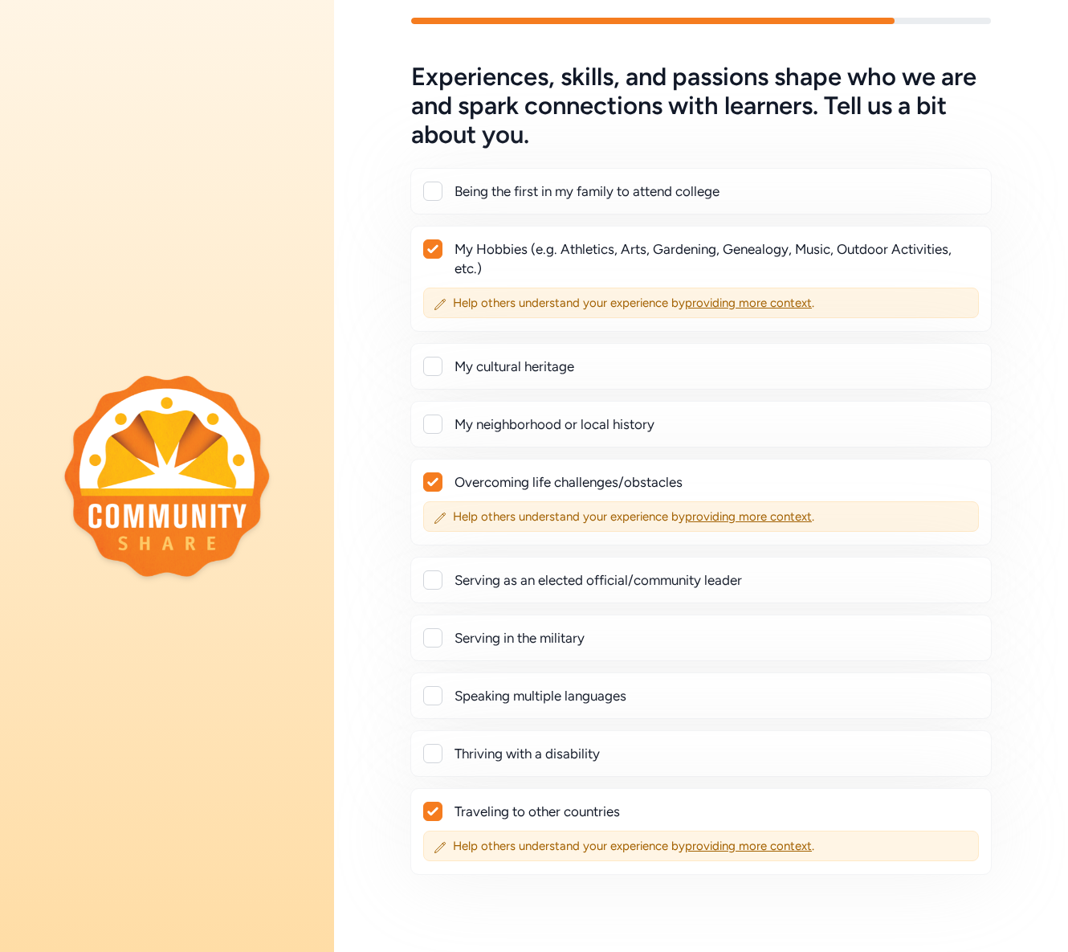
scroll to position [154, 0]
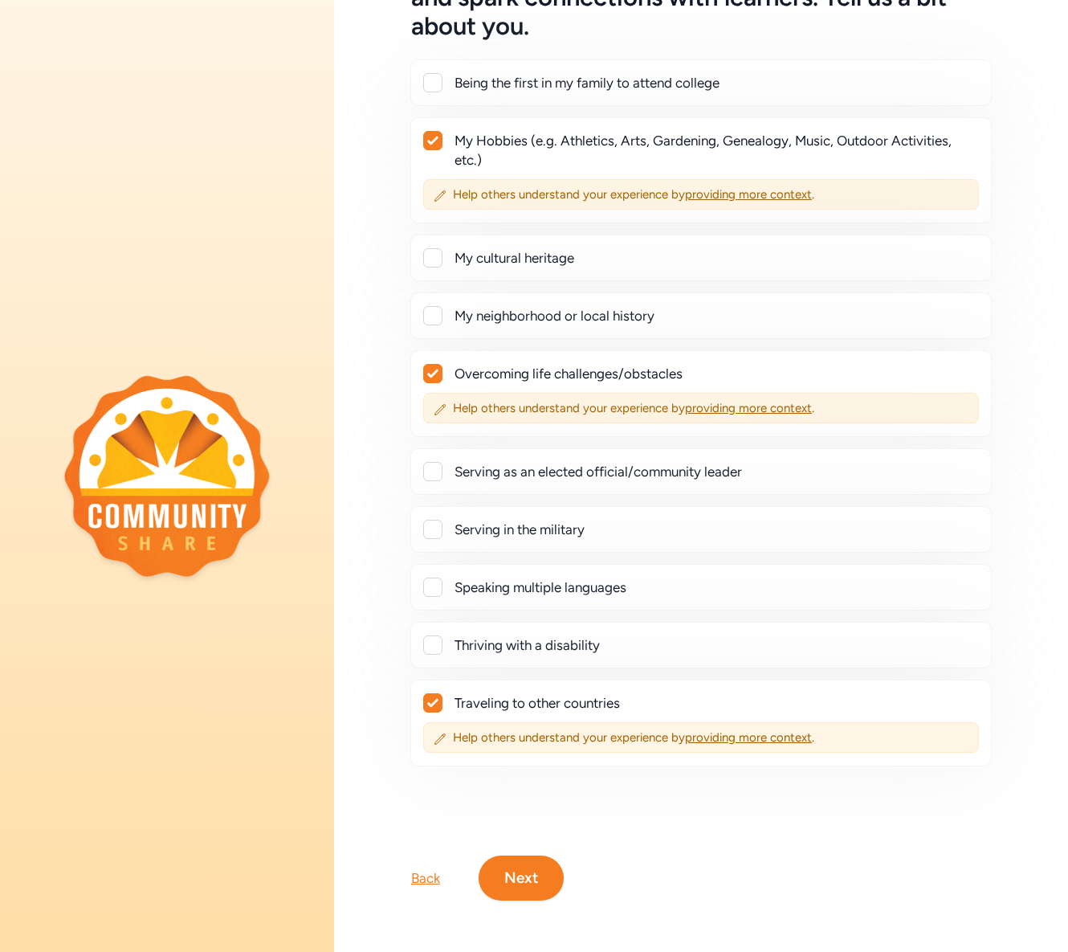
click at [550, 856] on button "Next" at bounding box center [521, 877] width 85 height 45
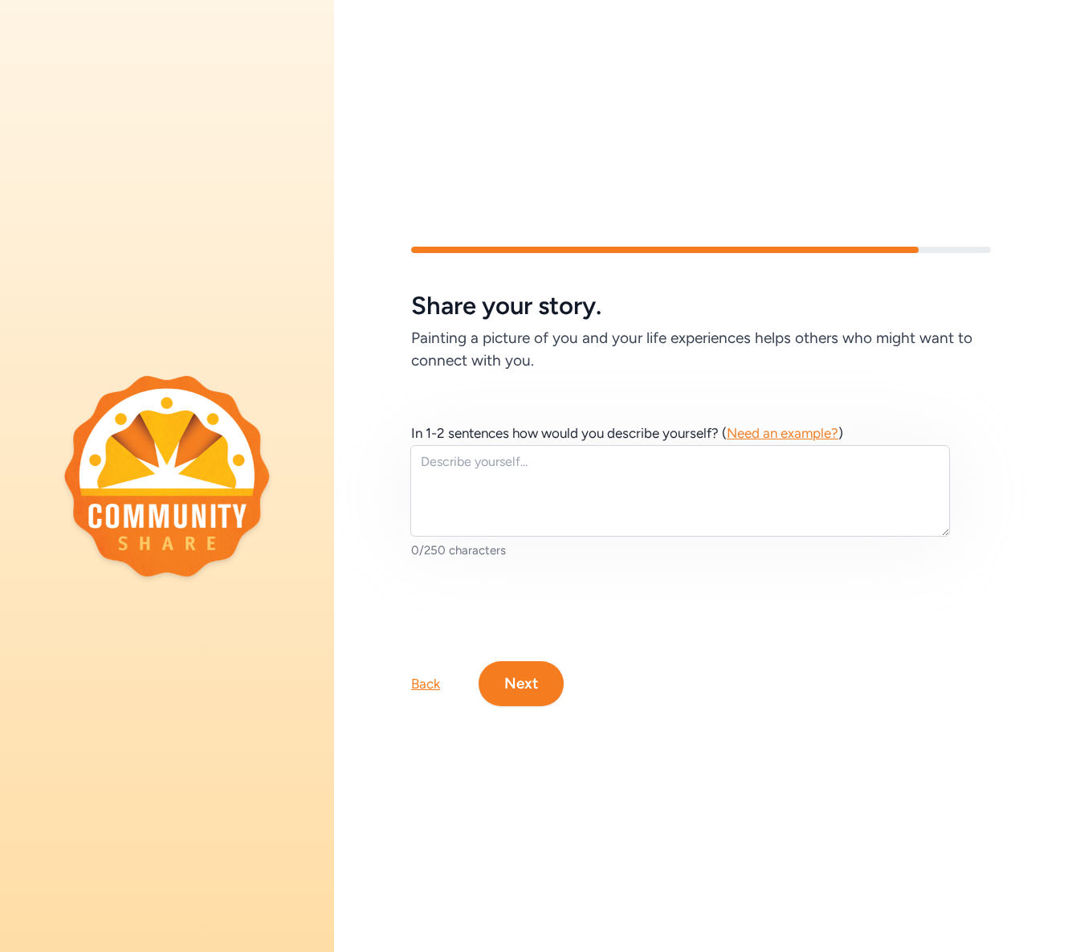
click at [794, 428] on span "Need an example?" at bounding box center [783, 433] width 112 height 16
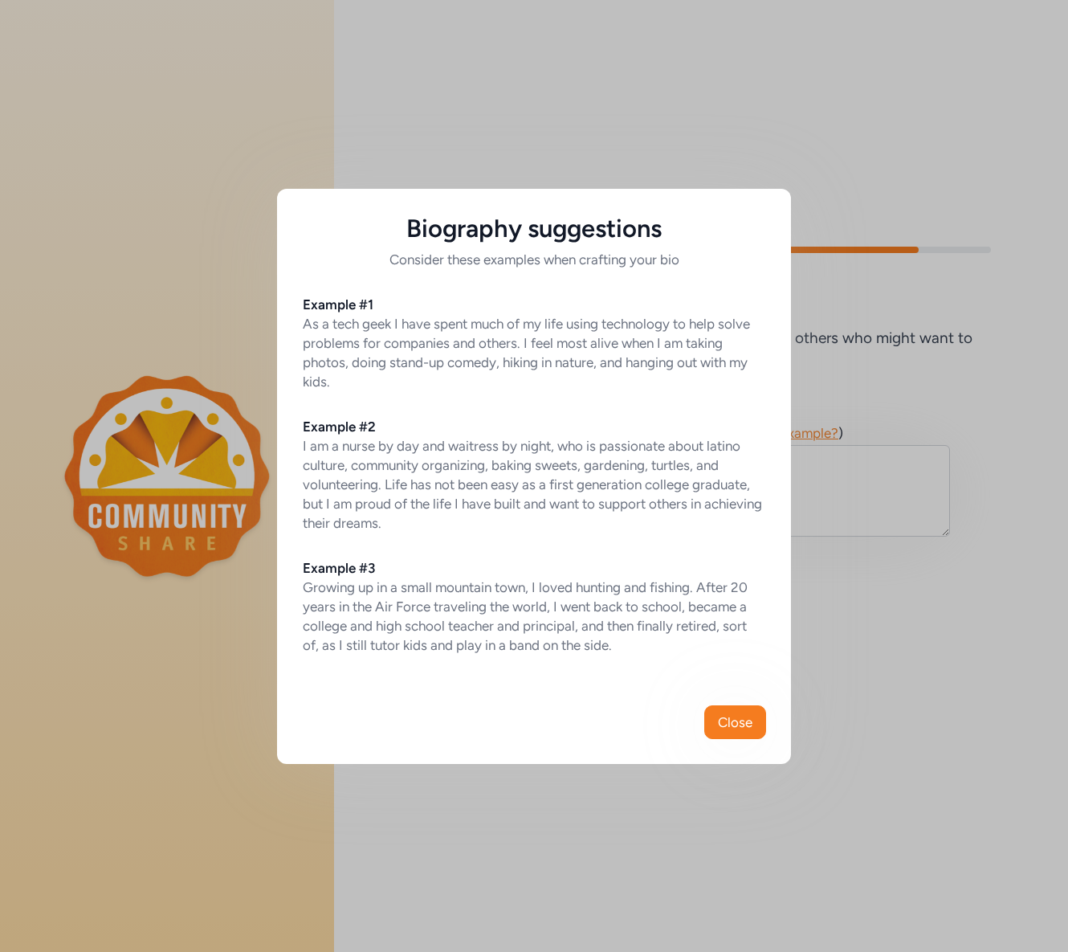
click at [858, 429] on div "Biography suggestions Consider these examples when crafting your bio Example #1…" at bounding box center [534, 476] width 1068 height 952
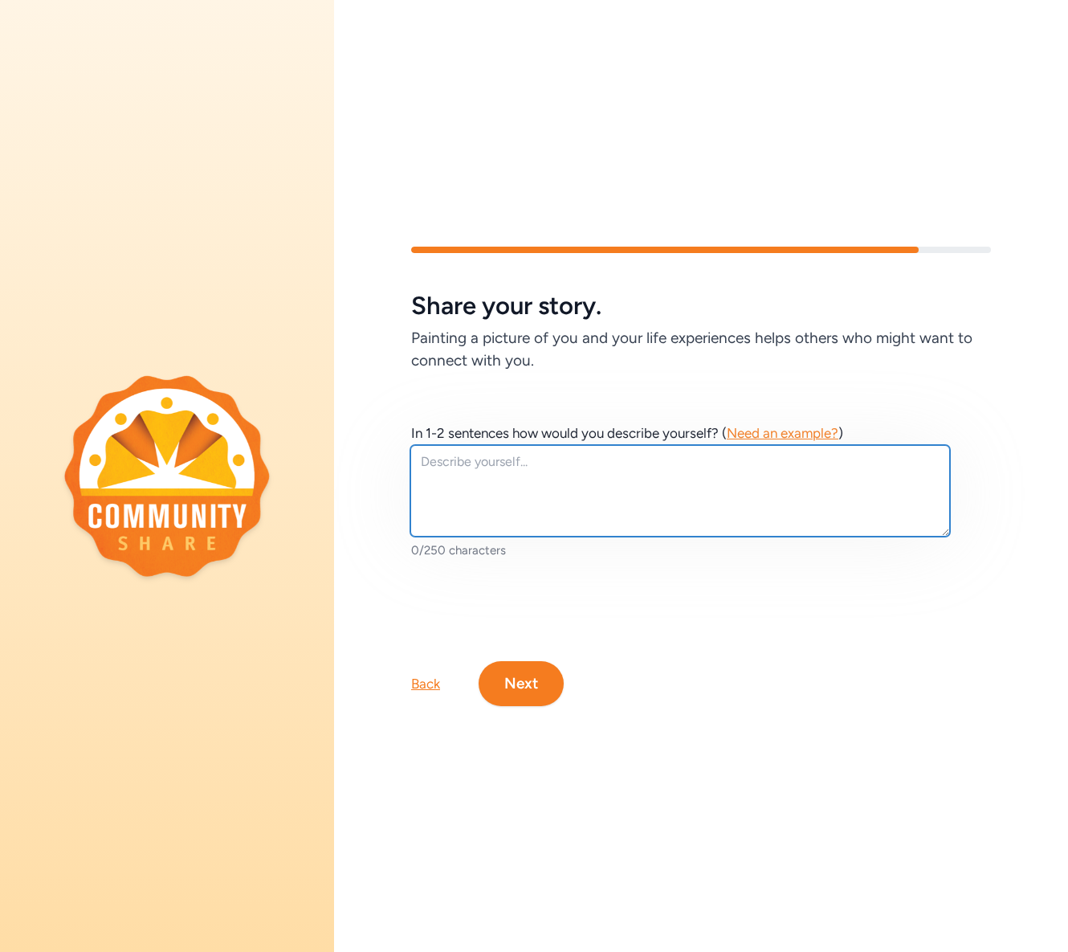
click at [678, 512] on textarea at bounding box center [680, 491] width 540 height 92
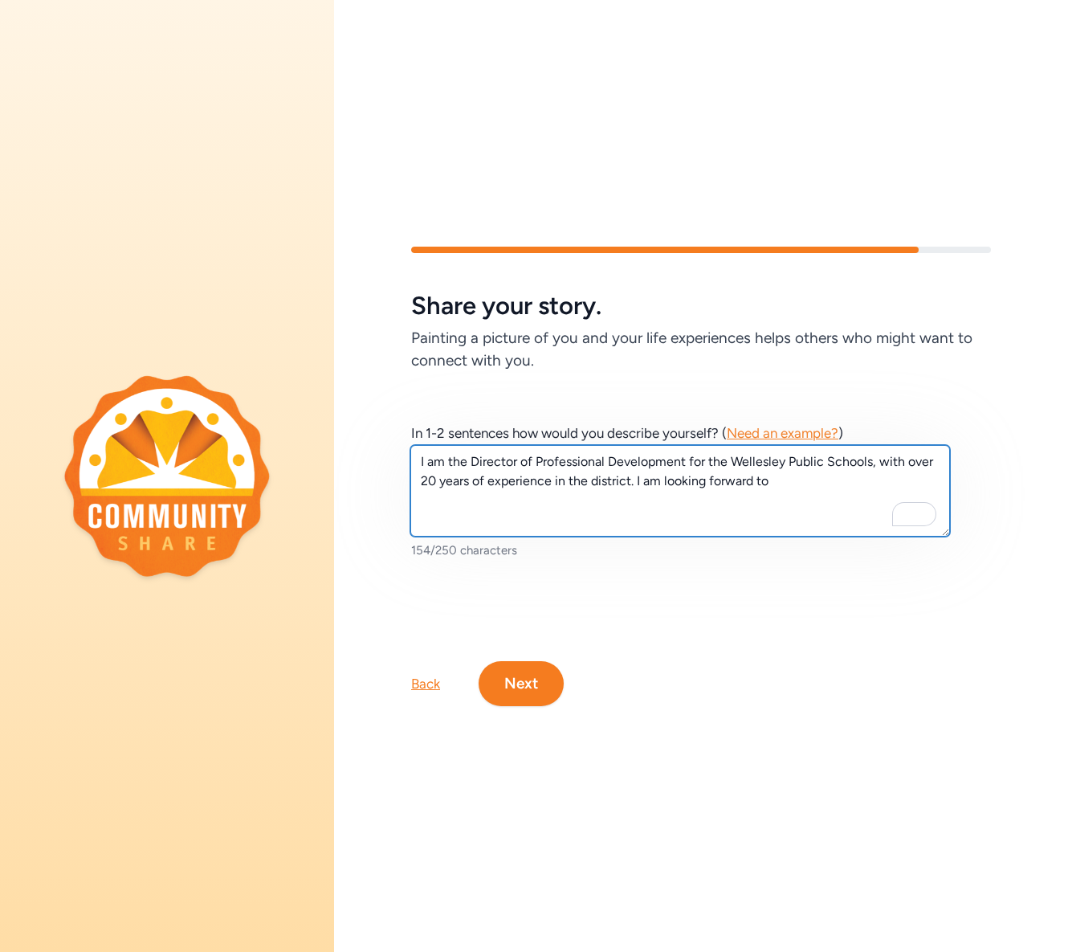
click at [821, 475] on textarea "I am the Director of Professional Development for the Wellesley Public Schools,…" at bounding box center [680, 491] width 540 height 92
type textarea "I am the Director of Professional Development for the Wellesley Public Schools,…"
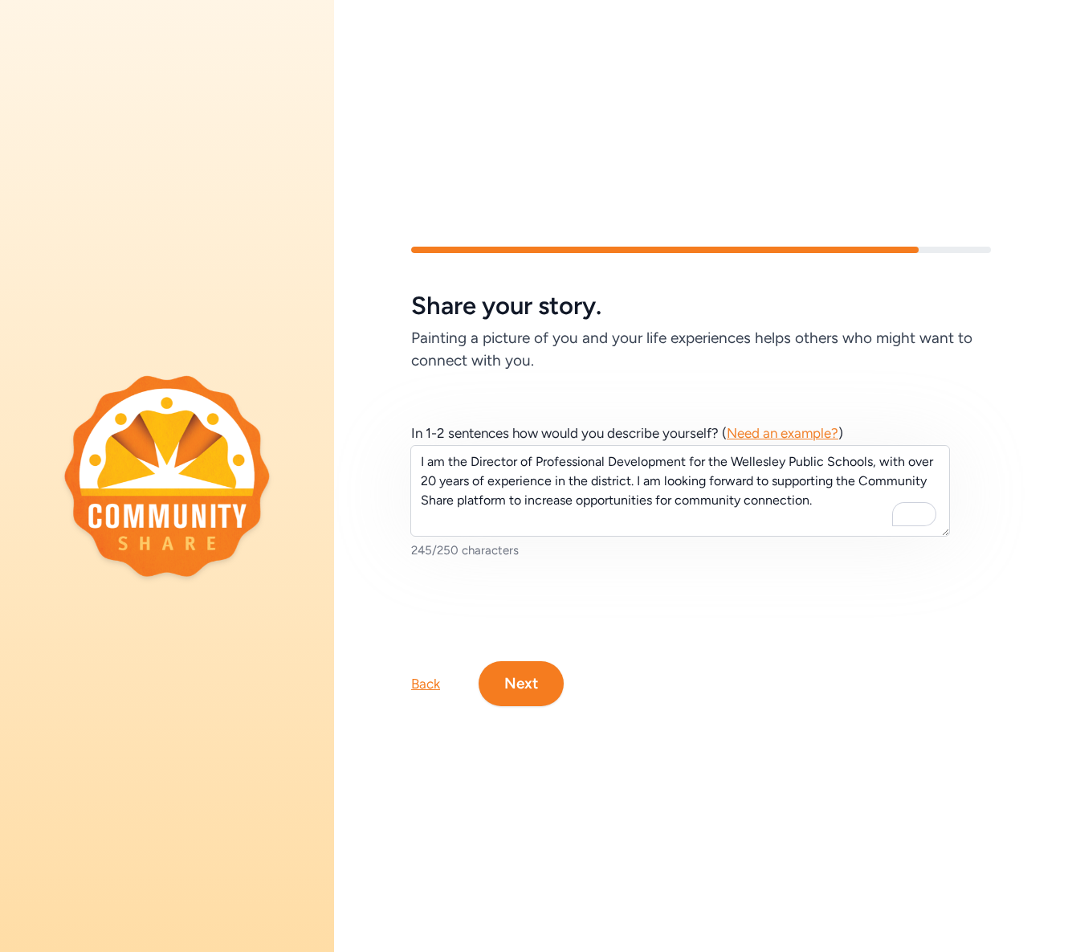
click at [538, 671] on button "Next" at bounding box center [521, 683] width 85 height 45
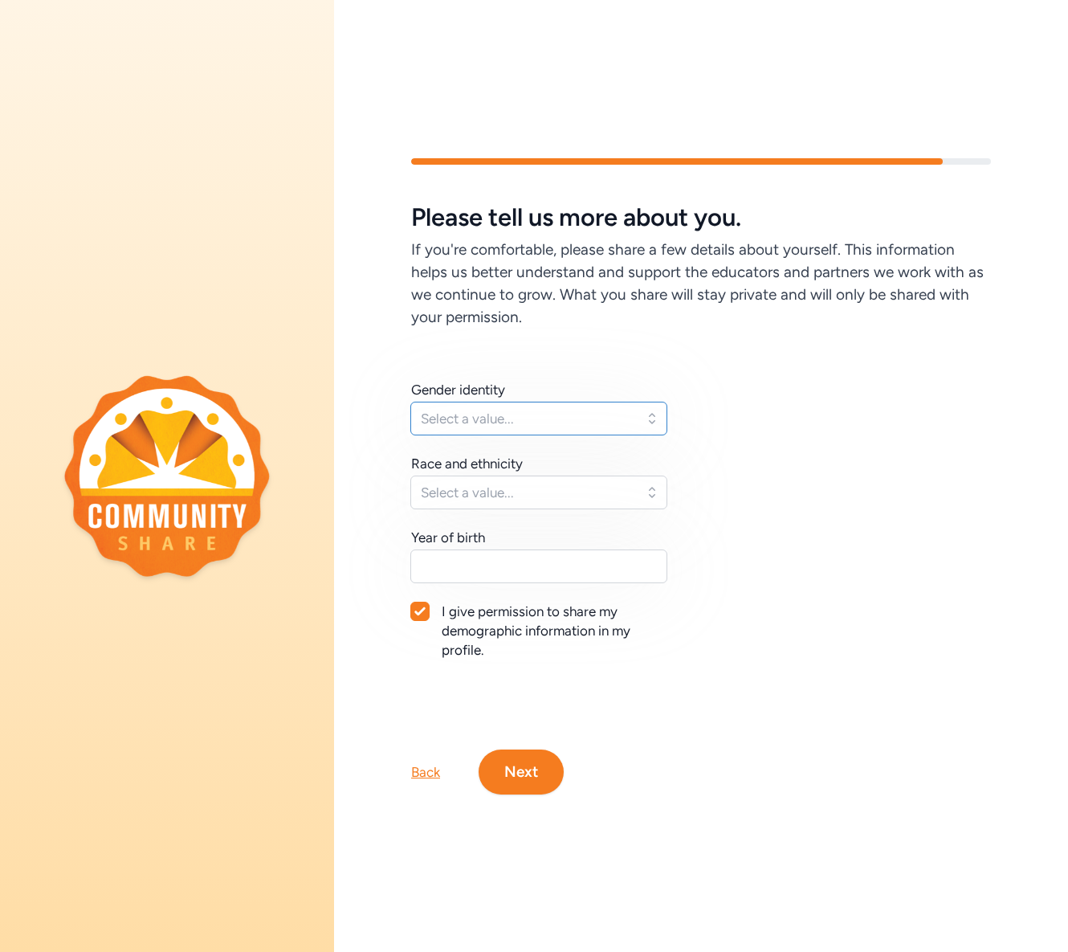
click at [571, 419] on span "Select a value..." at bounding box center [528, 418] width 214 height 19
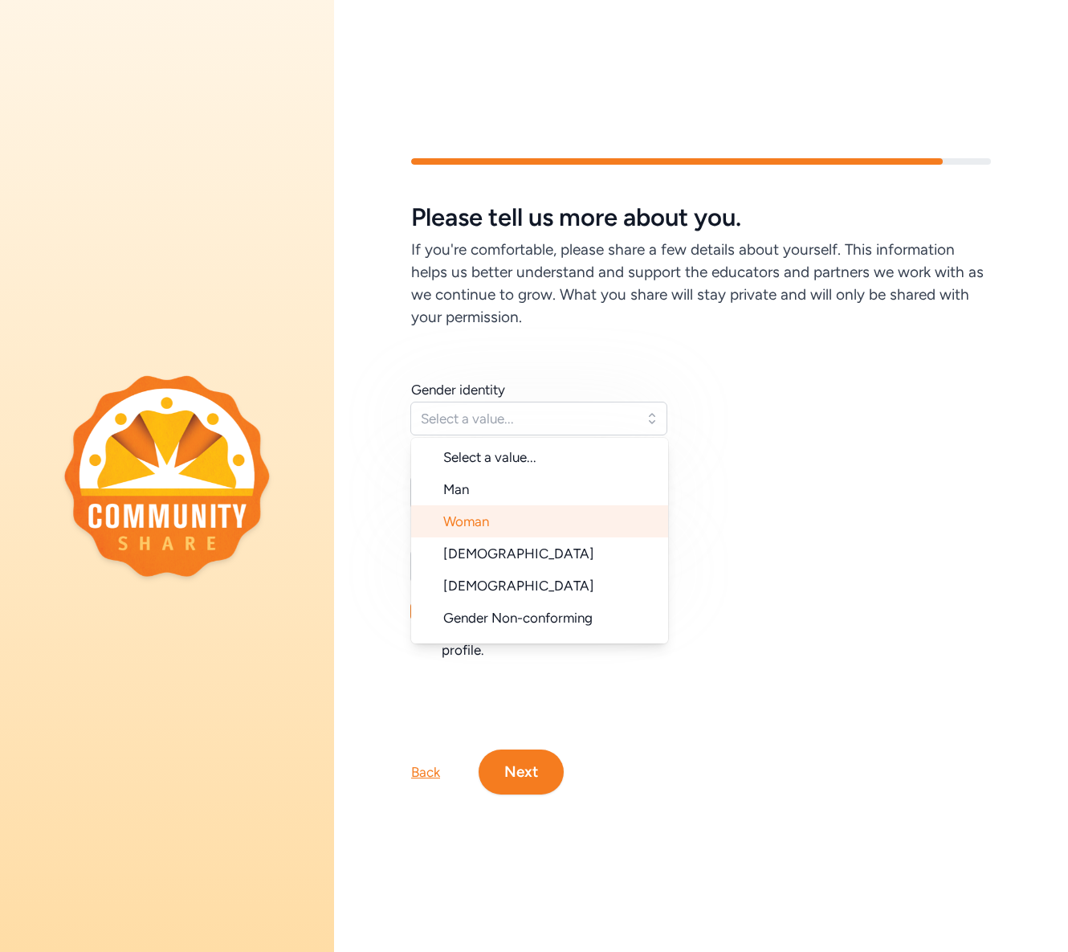
click at [569, 512] on li "Woman" at bounding box center [539, 521] width 257 height 32
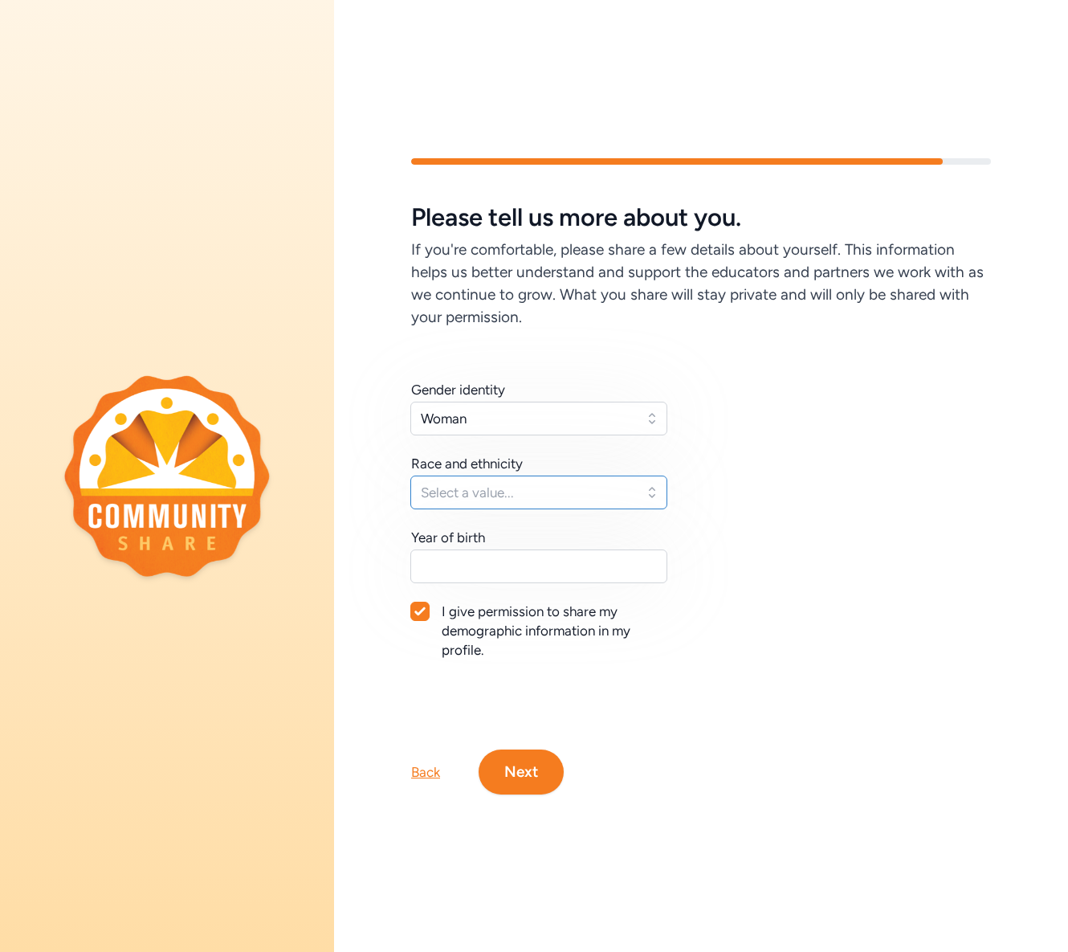
click at [564, 486] on span "Select a value..." at bounding box center [528, 492] width 214 height 19
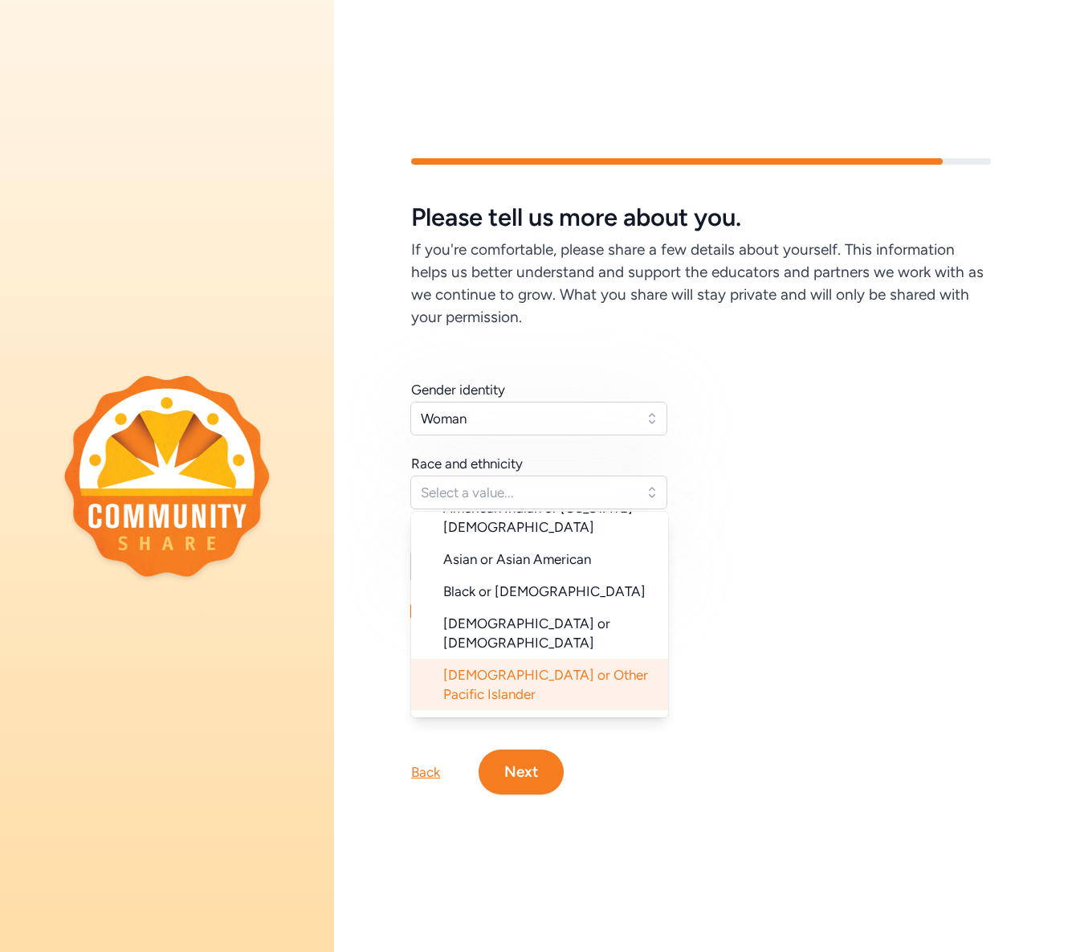
scroll to position [76, 0]
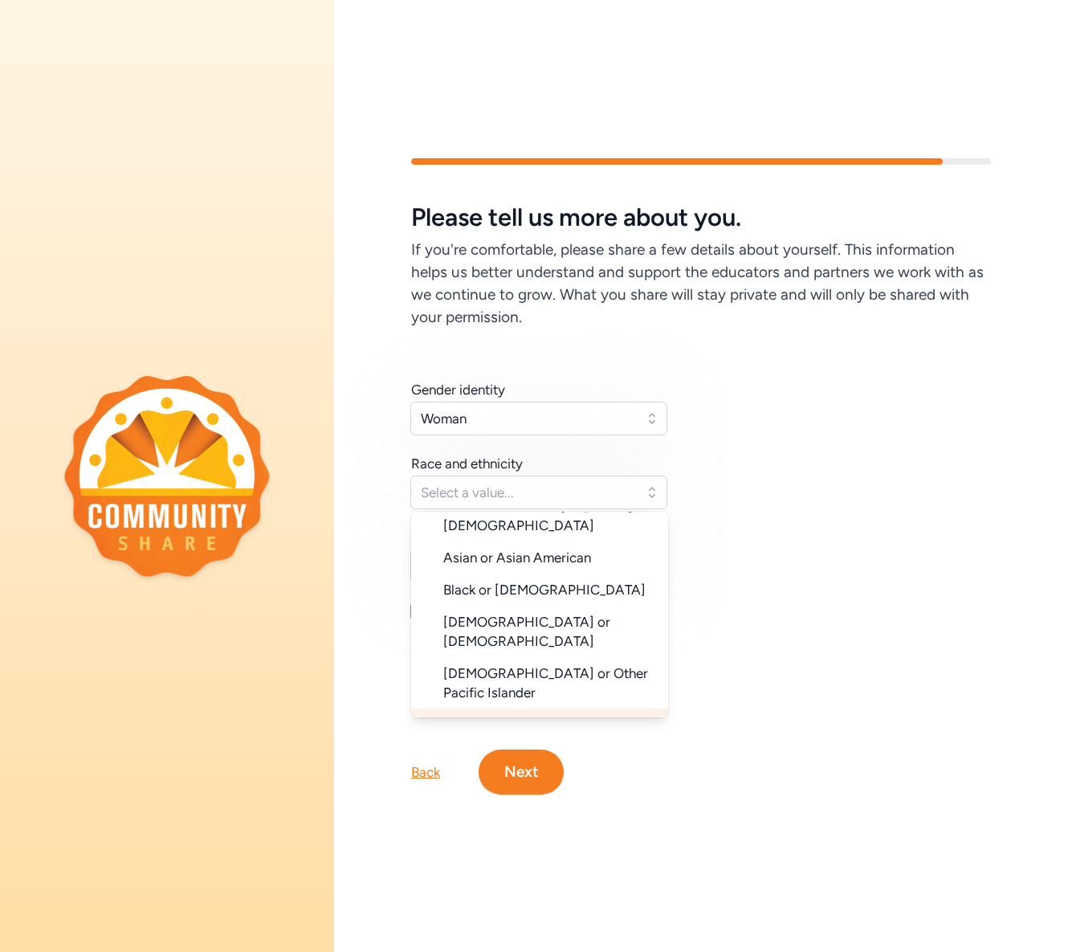
click at [536, 708] on li "White" at bounding box center [539, 724] width 257 height 32
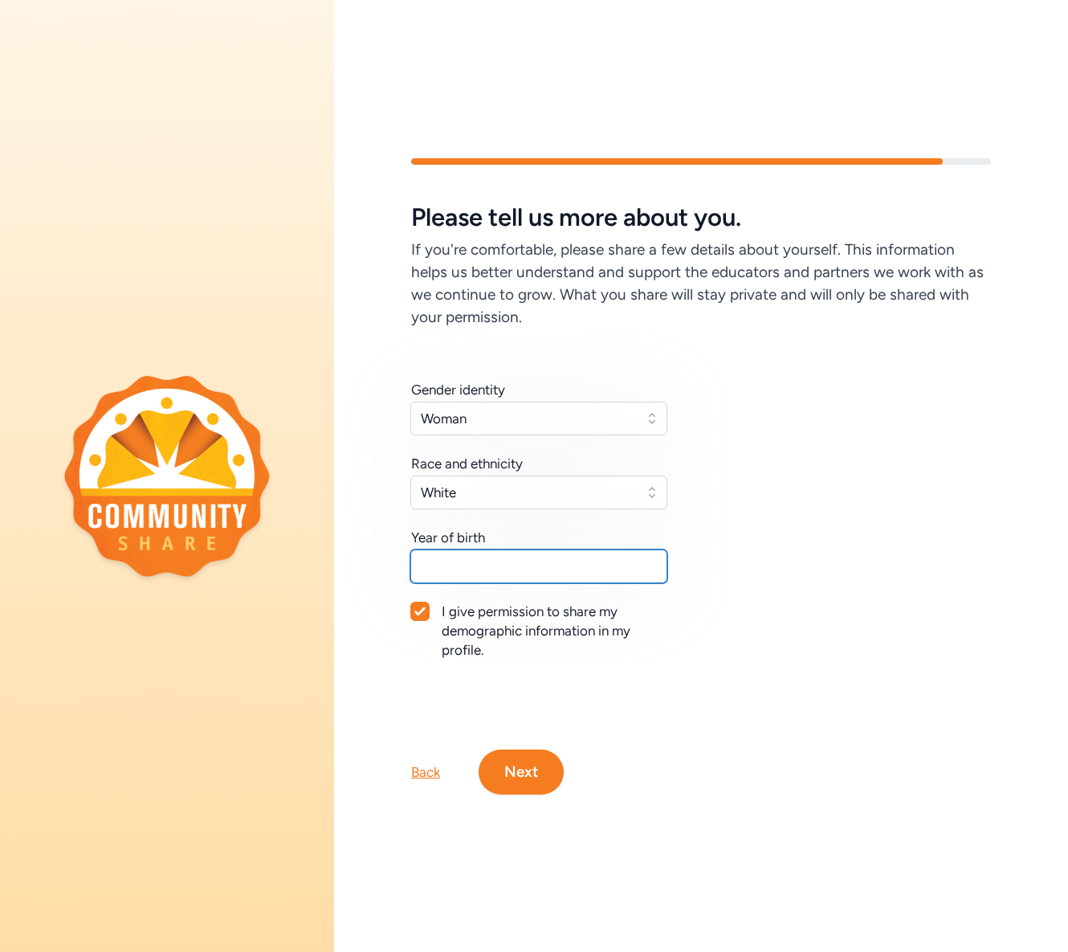
click at [508, 569] on input "text" at bounding box center [538, 566] width 257 height 34
type input "1980"
click at [518, 767] on button "Next" at bounding box center [521, 771] width 85 height 45
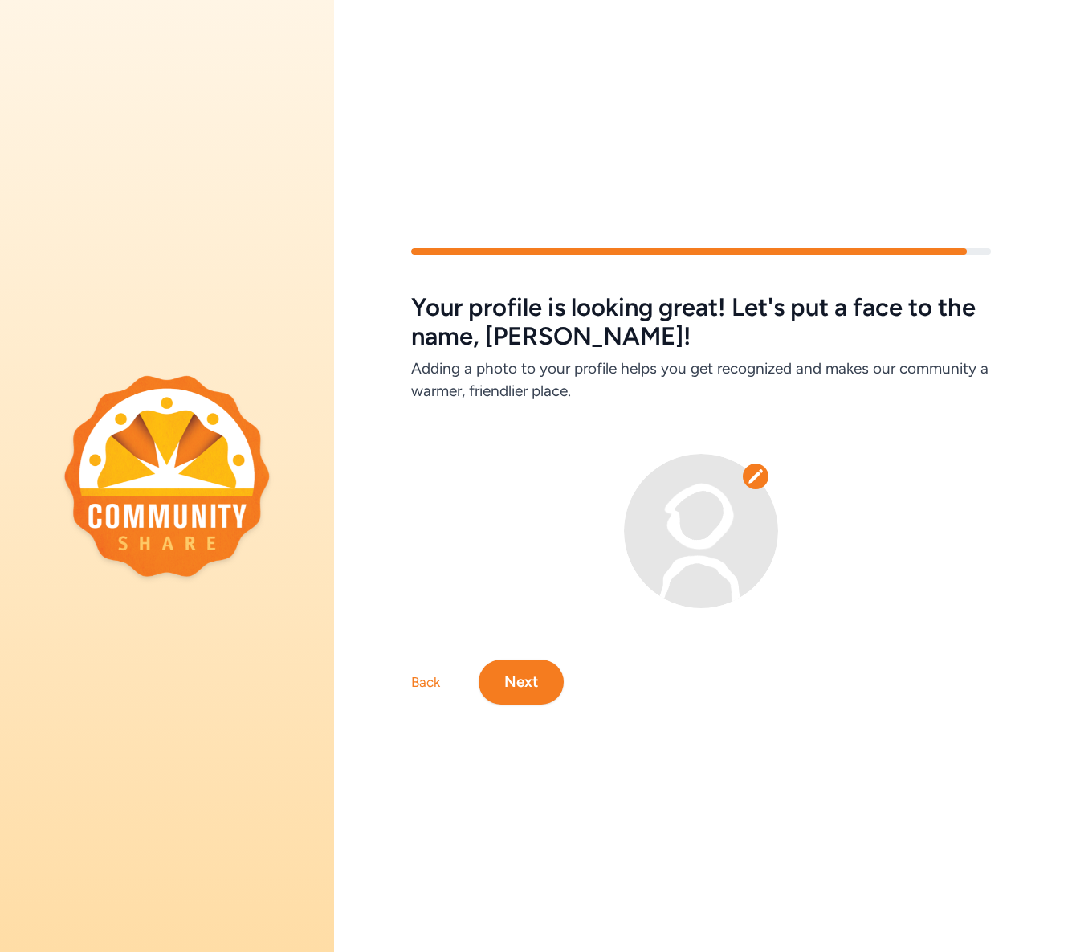
click at [524, 667] on button "Next" at bounding box center [521, 681] width 85 height 45
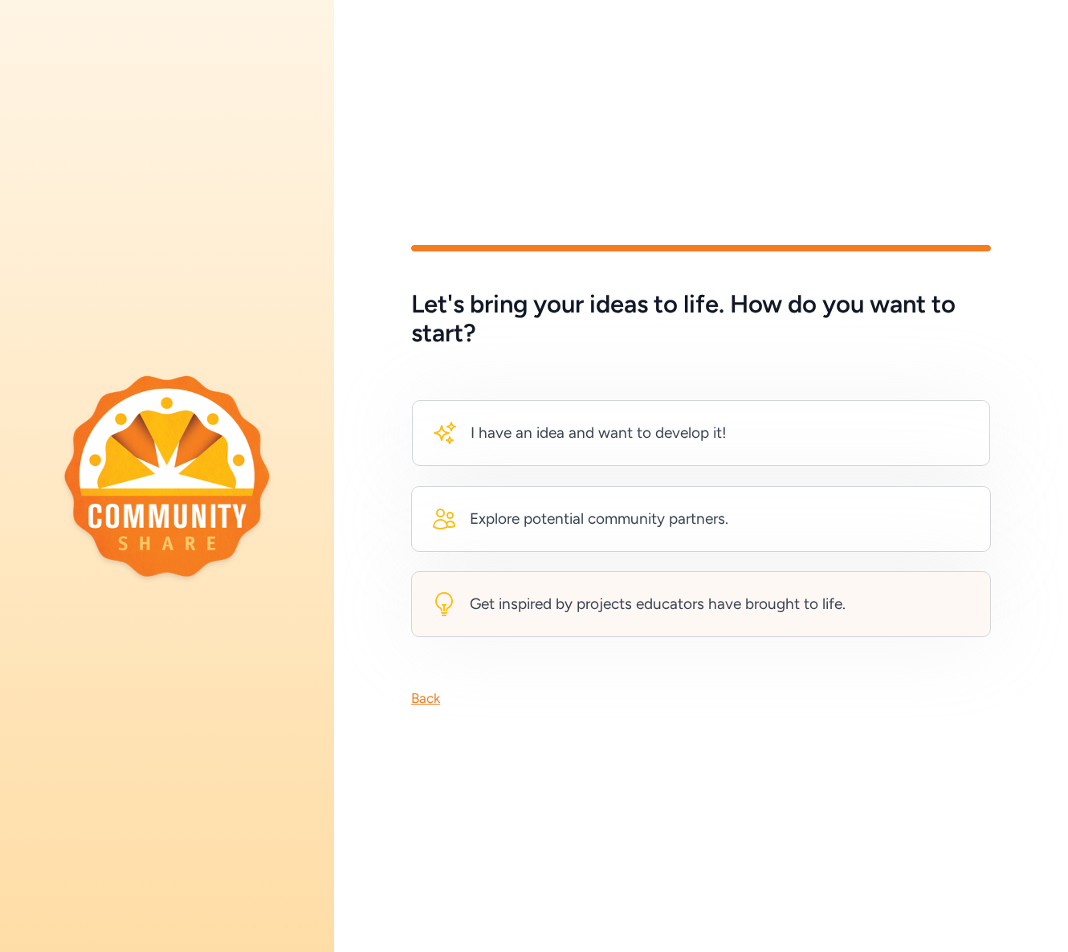
click at [531, 594] on div "Get inspired by projects educators have brought to life." at bounding box center [658, 604] width 376 height 22
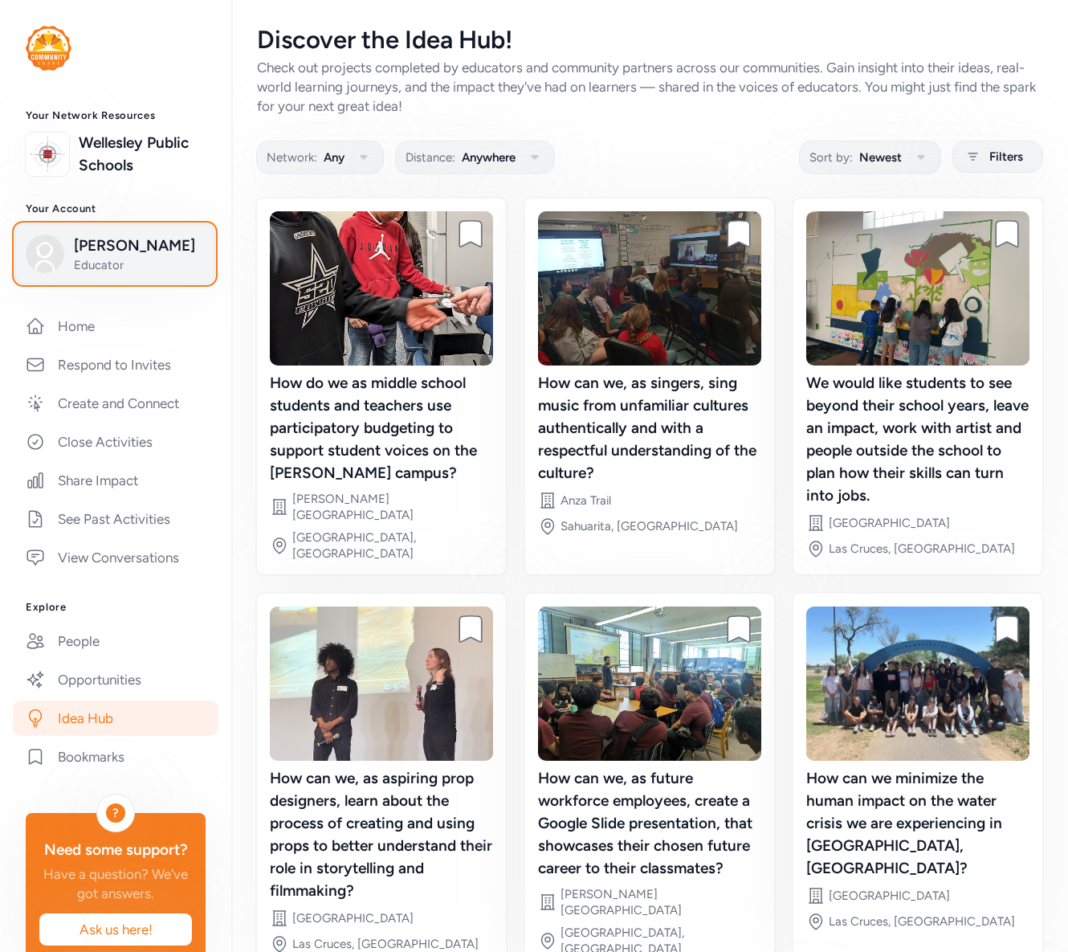
click at [78, 259] on span "Educator" at bounding box center [139, 265] width 130 height 16
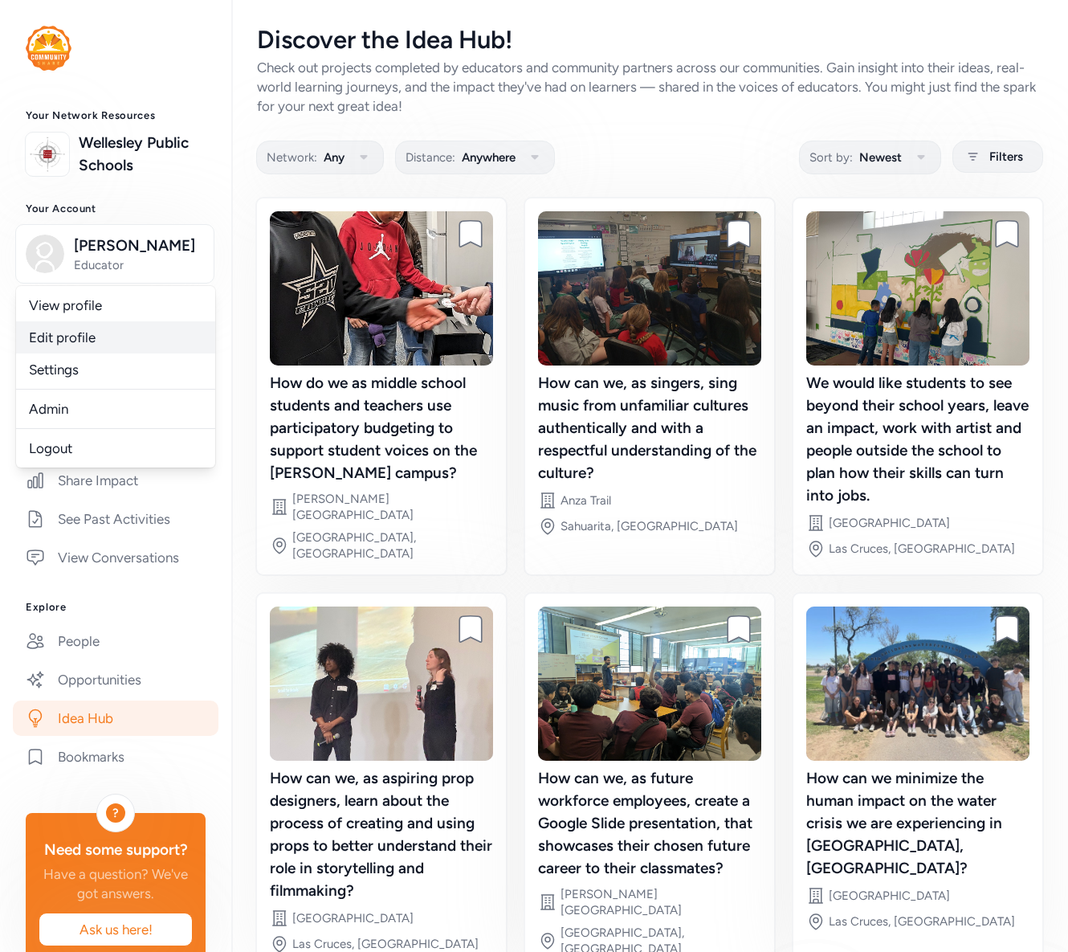
click at [84, 345] on link "Edit profile" at bounding box center [115, 337] width 199 height 32
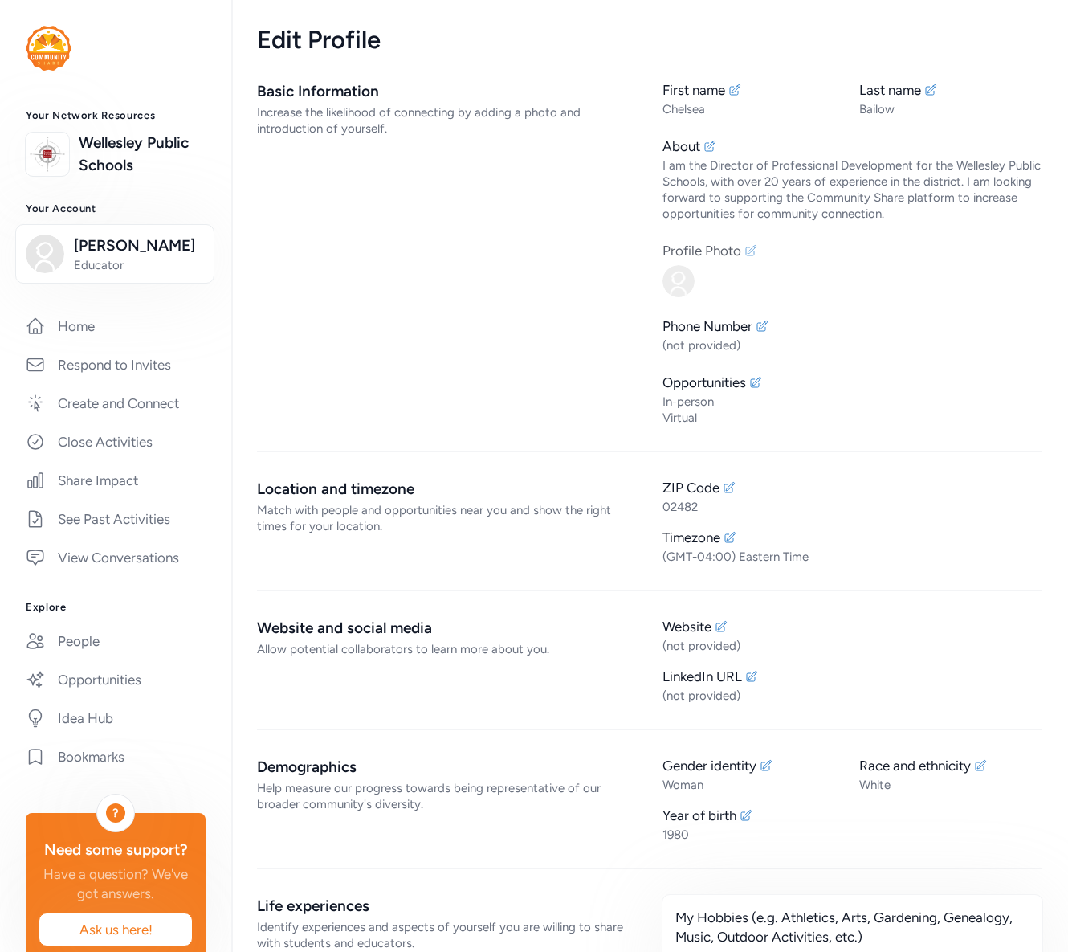
click at [746, 250] on icon at bounding box center [751, 250] width 10 height 10
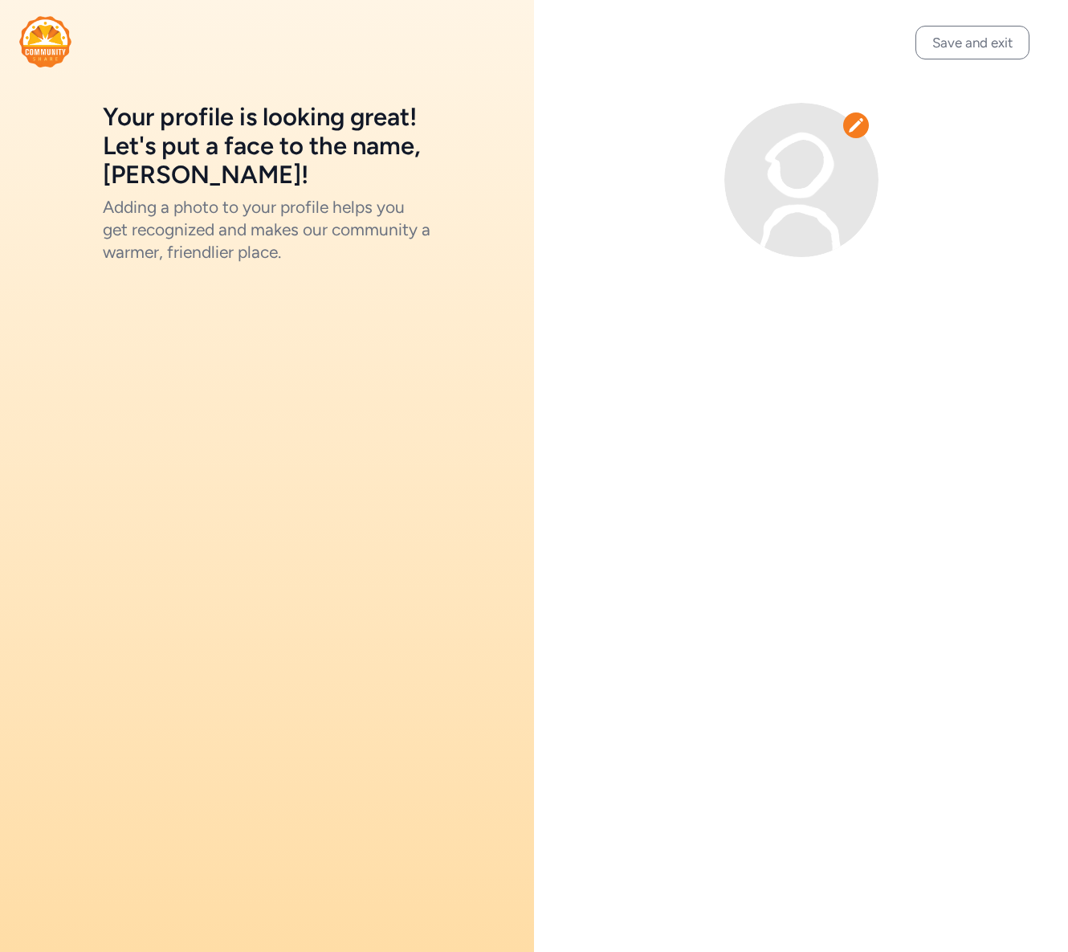
click at [863, 126] on icon at bounding box center [856, 125] width 16 height 16
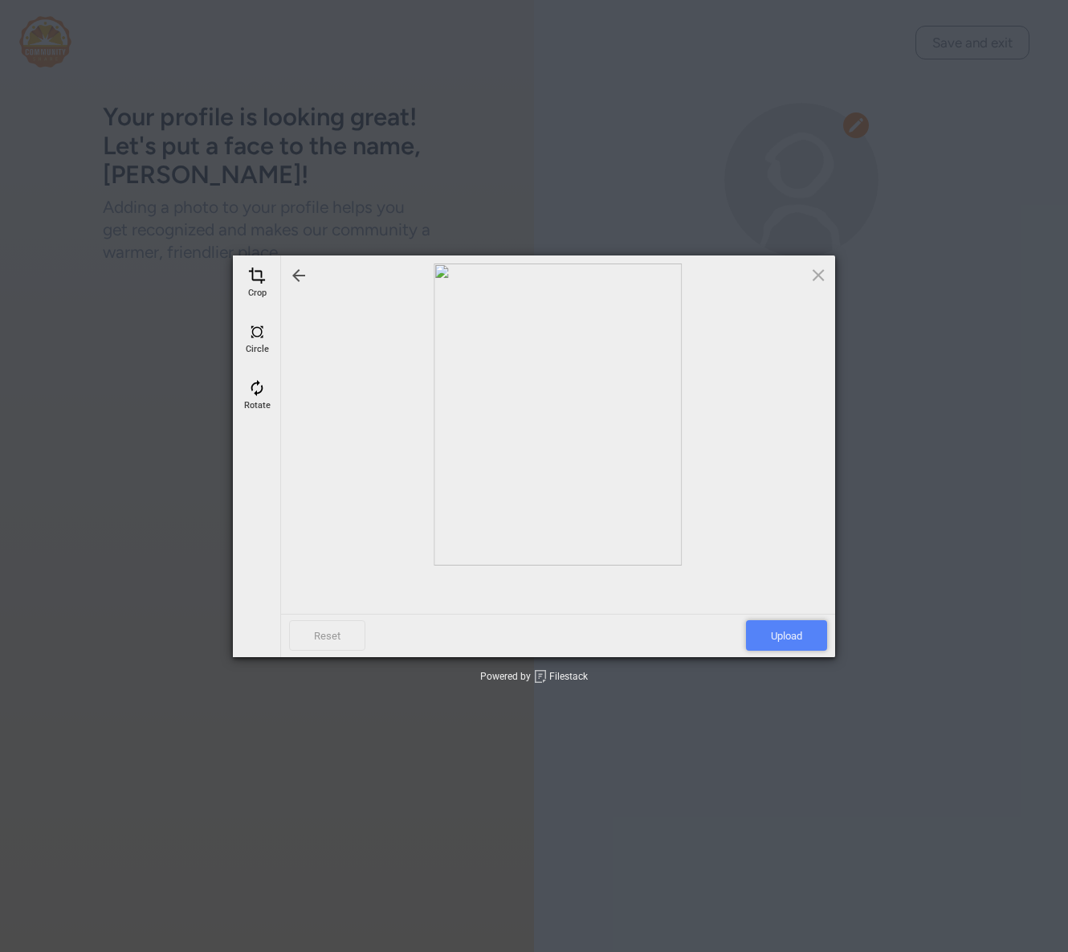
click at [788, 637] on span "Upload" at bounding box center [786, 635] width 81 height 31
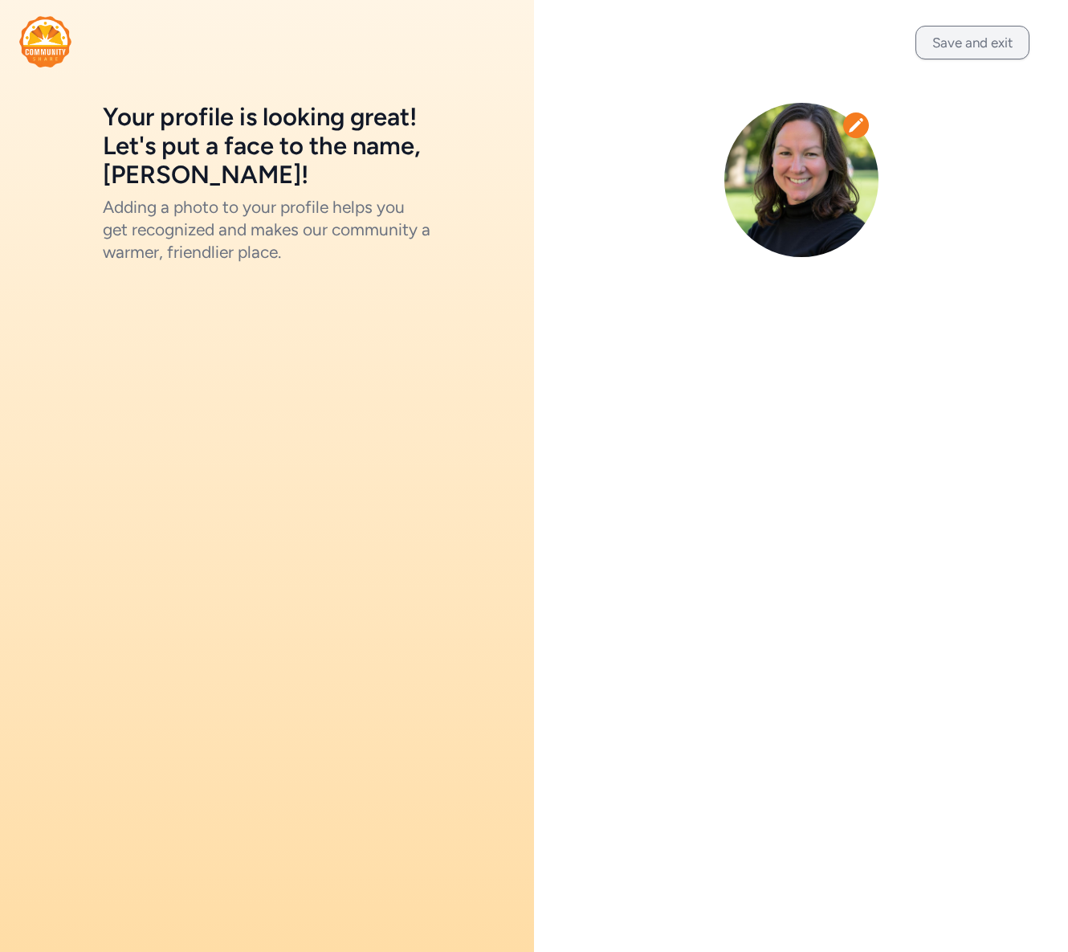
click at [985, 48] on button "Save and exit" at bounding box center [973, 43] width 114 height 34
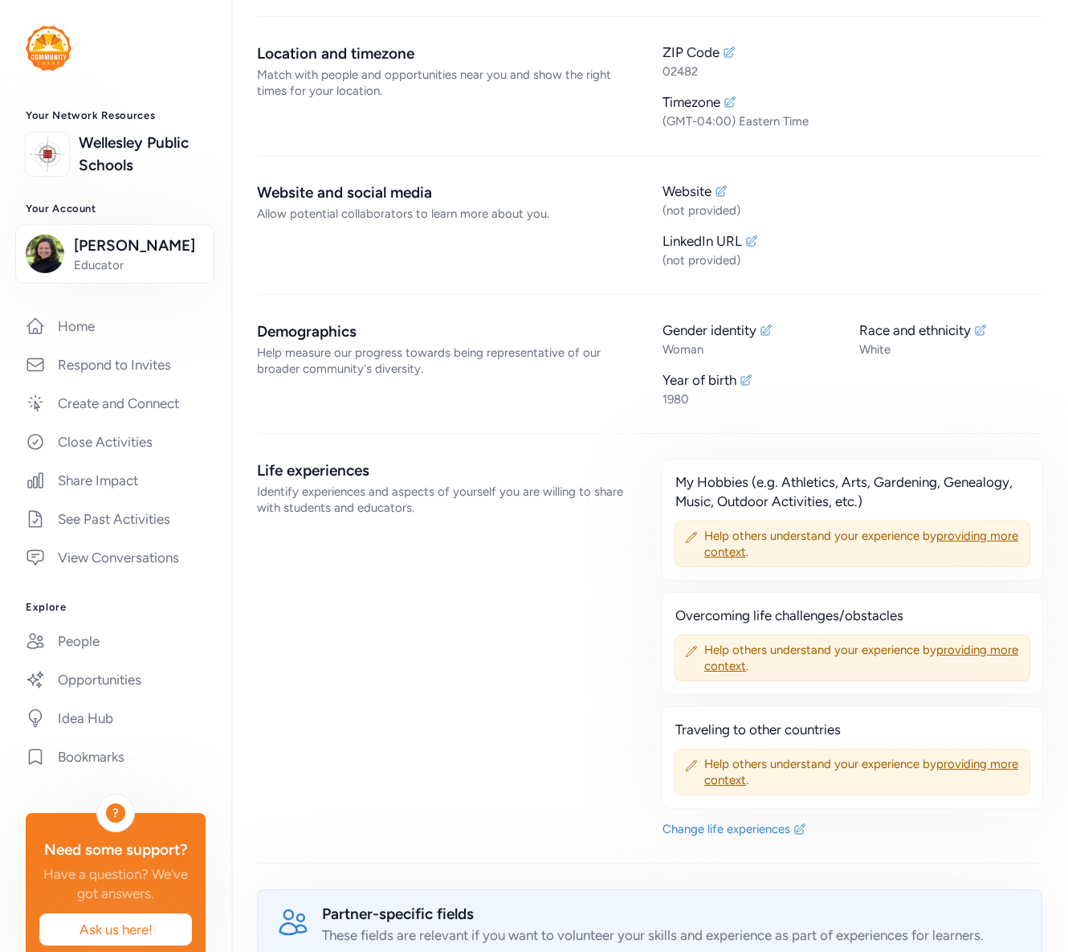
scroll to position [1504, 0]
